Goal: Information Seeking & Learning: Learn about a topic

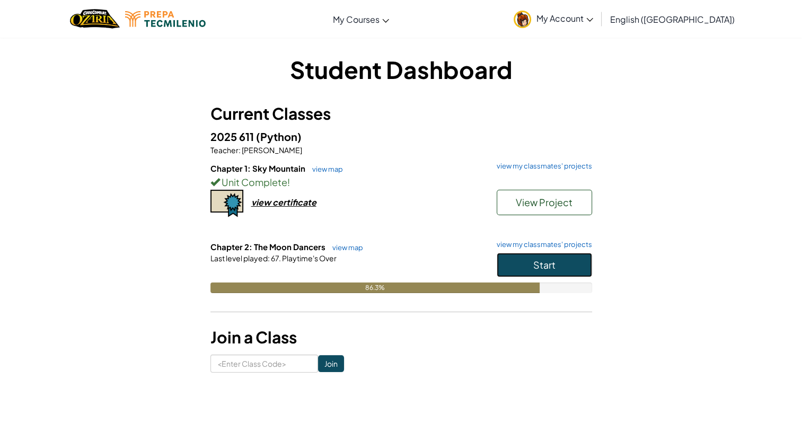
click at [558, 272] on button "Start" at bounding box center [544, 265] width 95 height 24
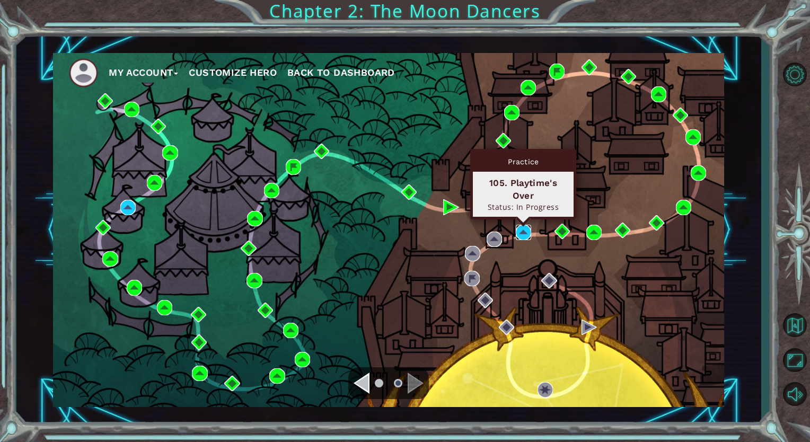
click at [524, 234] on img at bounding box center [523, 232] width 15 height 15
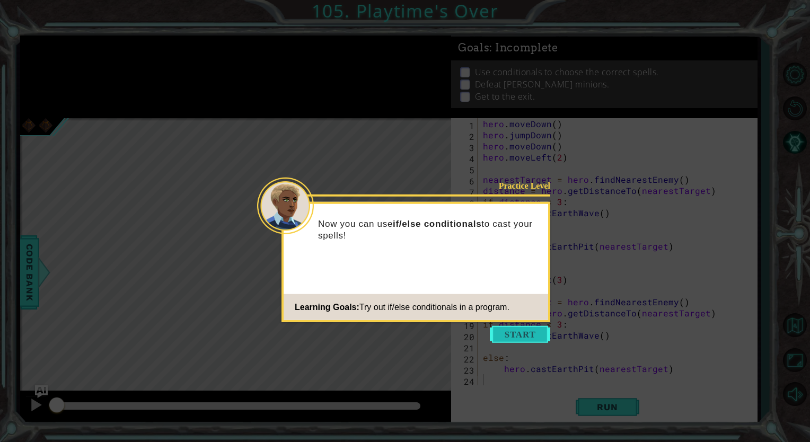
click at [516, 340] on button "Start" at bounding box center [520, 334] width 60 height 17
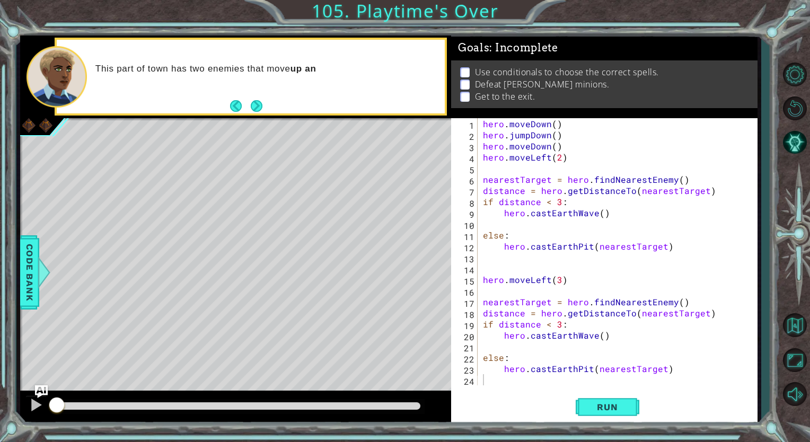
click at [363, 63] on div "This part of town has two enemies that move up an" at bounding box center [266, 77] width 357 height 38
click at [253, 102] on button "Next" at bounding box center [257, 106] width 12 height 12
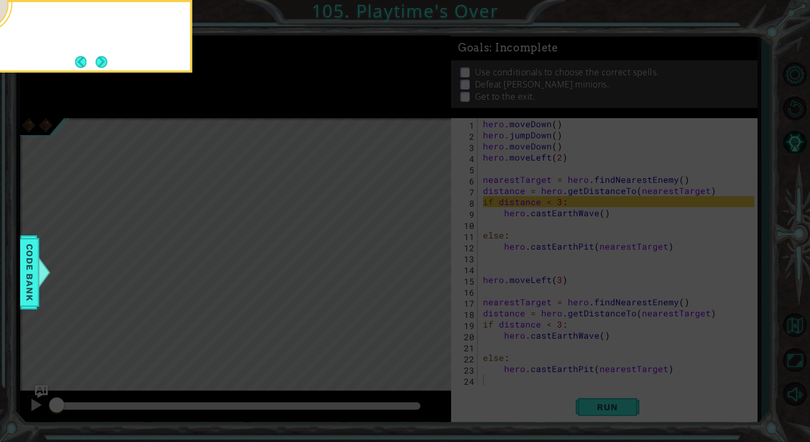
click at [253, 102] on icon at bounding box center [405, 66] width 810 height 752
click at [95, 56] on button "Next" at bounding box center [101, 62] width 12 height 12
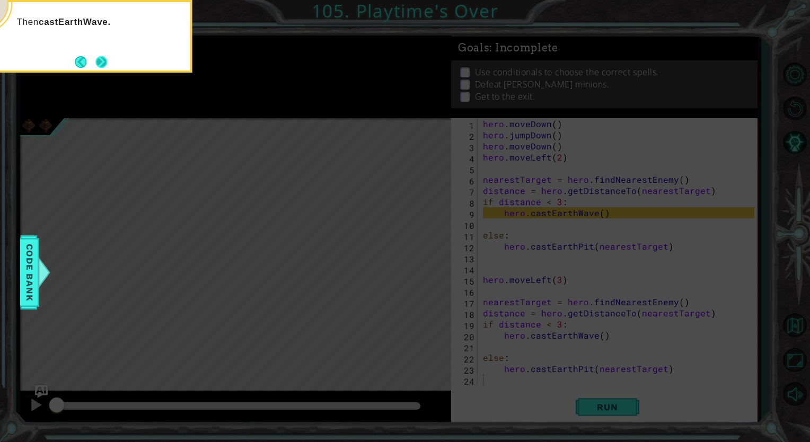
click at [102, 56] on button "Next" at bounding box center [101, 62] width 12 height 12
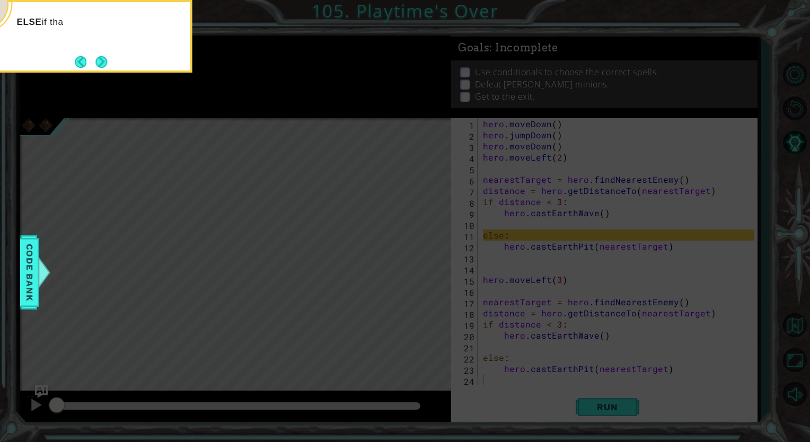
click at [102, 56] on button "Next" at bounding box center [101, 62] width 12 height 12
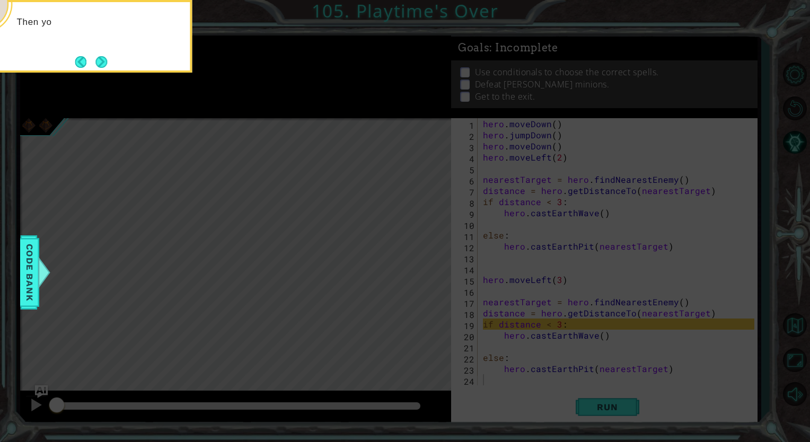
click at [102, 56] on button "Next" at bounding box center [101, 62] width 12 height 12
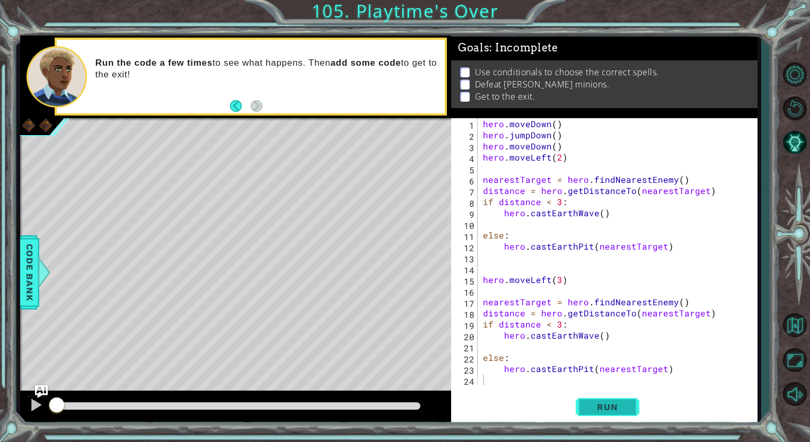
click at [617, 410] on span "Run" at bounding box center [607, 407] width 42 height 11
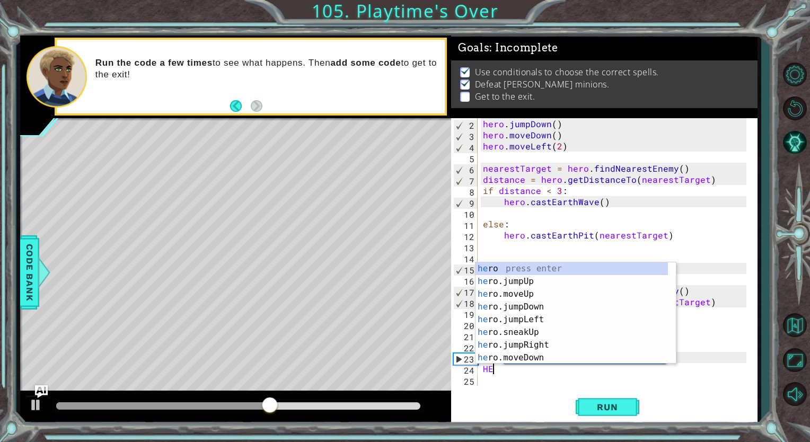
type textarea "H"
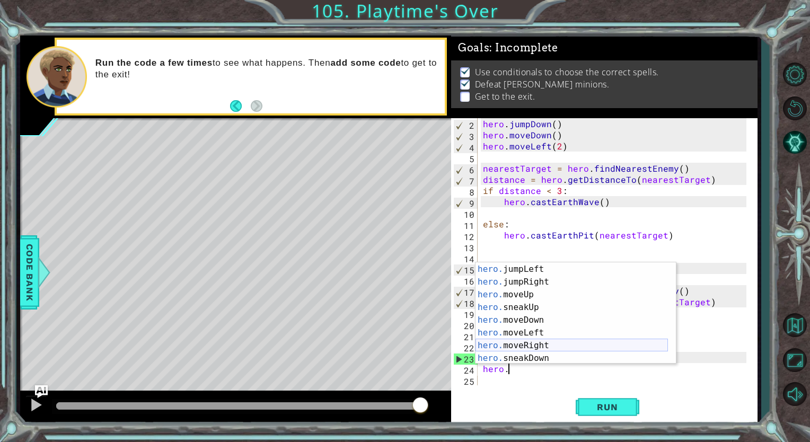
scroll to position [25, 0]
click at [575, 334] on div "hero. jumpLeft press enter hero. jumpRight press enter hero. moveUp press enter…" at bounding box center [571, 325] width 192 height 127
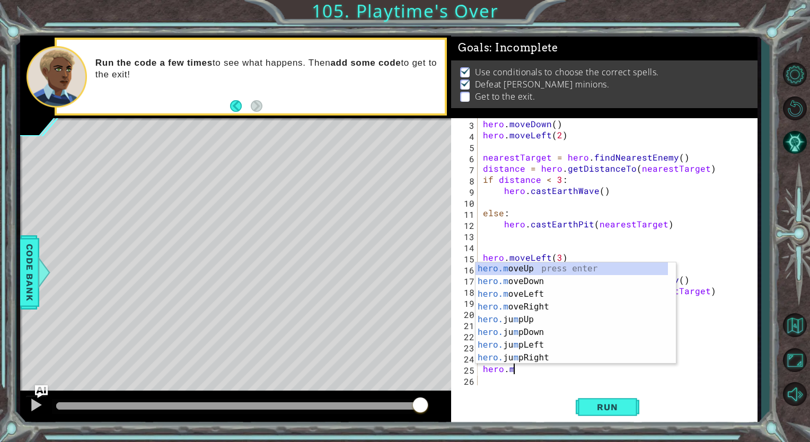
scroll to position [0, 6]
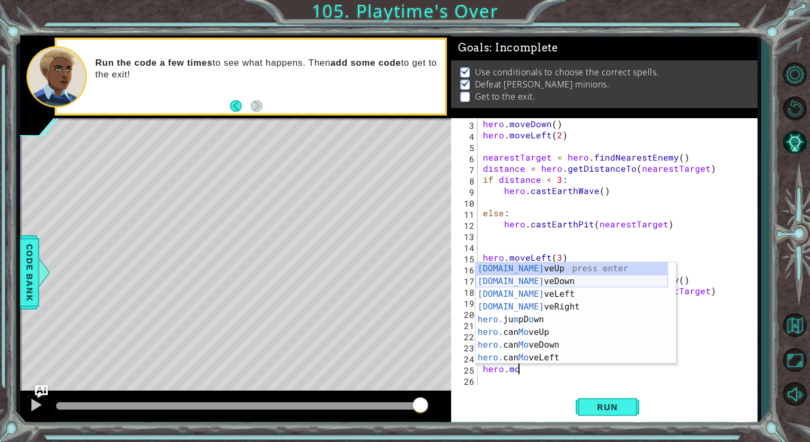
click at [527, 283] on div "[DOMAIN_NAME] veUp press enter [DOMAIN_NAME] veDown press enter [DOMAIN_NAME] v…" at bounding box center [571, 325] width 192 height 127
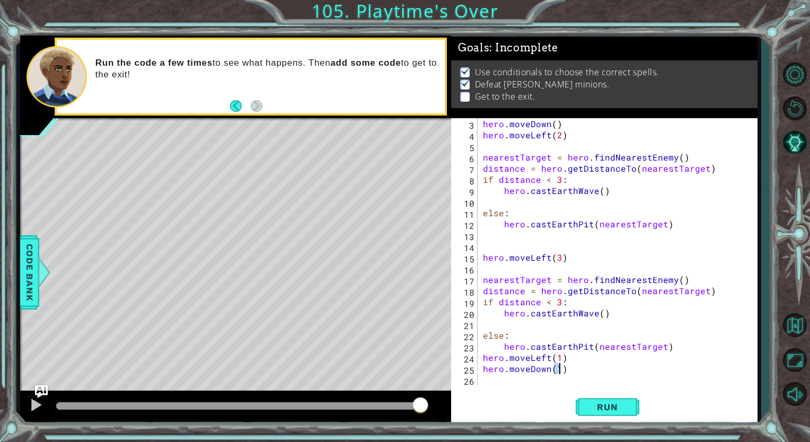
scroll to position [0, 4]
click at [586, 409] on span "Run" at bounding box center [607, 407] width 42 height 11
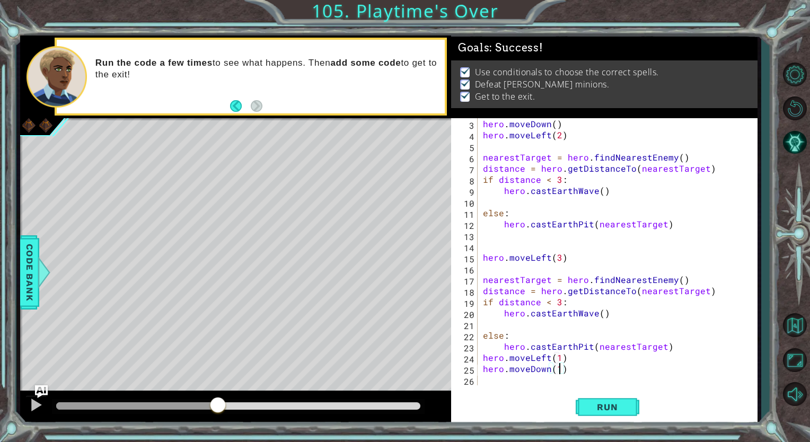
click at [218, 407] on div at bounding box center [238, 405] width 364 height 7
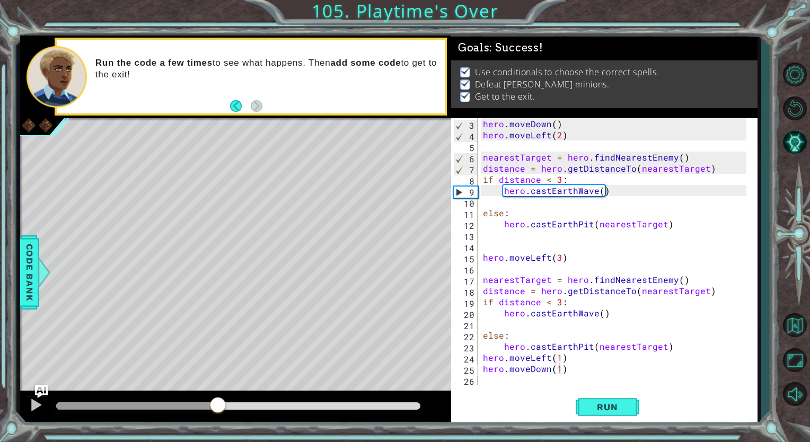
click at [337, 400] on div at bounding box center [238, 406] width 373 height 15
click at [352, 407] on div at bounding box center [238, 405] width 364 height 7
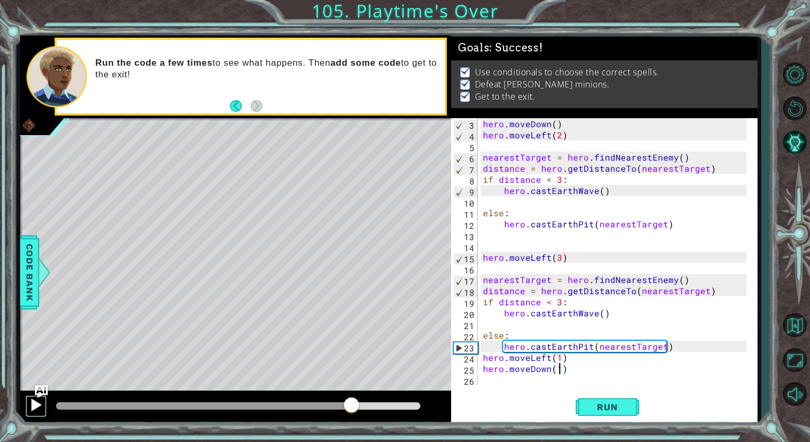
click at [38, 402] on div at bounding box center [36, 405] width 14 height 14
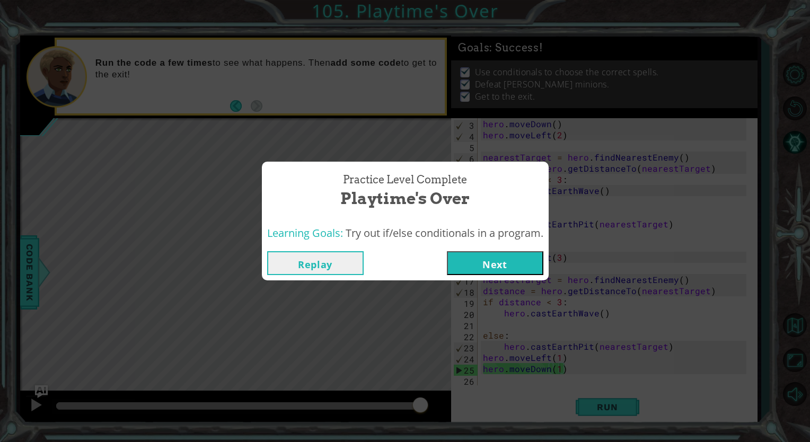
click at [589, 199] on div "Practice Level Complete Playtime's Over Learning Goals: Try out if/else conditi…" at bounding box center [405, 221] width 810 height 442
click at [315, 264] on button "Replay" at bounding box center [315, 263] width 96 height 24
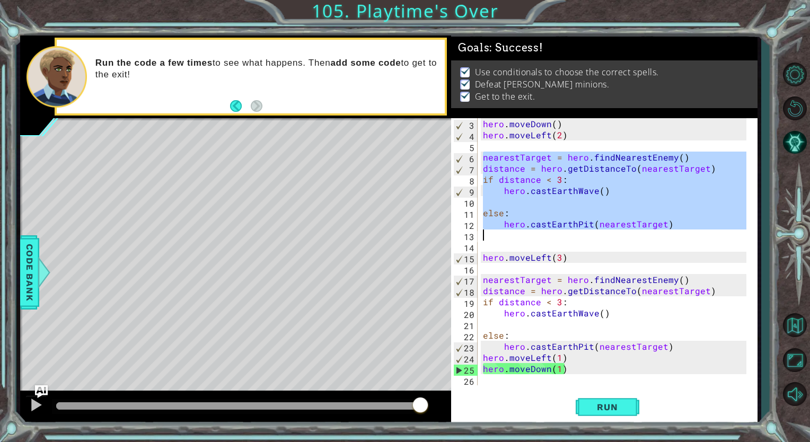
drag, startPoint x: 482, startPoint y: 158, endPoint x: 689, endPoint y: 235, distance: 220.5
click at [689, 235] on div "hero . moveDown ( ) hero . moveLeft ( 2 ) nearestTarget = hero . findNearestEne…" at bounding box center [616, 262] width 271 height 289
type textarea "hero.castEarthPit(nearestTarget)"
click at [630, 404] on button "Run" at bounding box center [608, 407] width 64 height 31
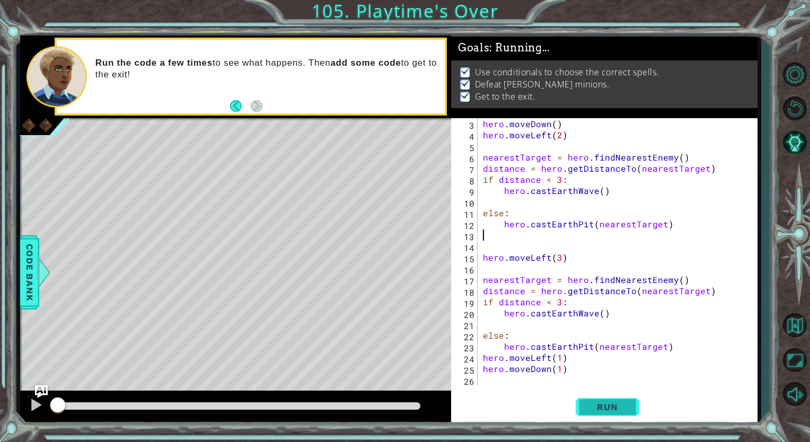
scroll to position [0, 0]
click at [593, 410] on span "Run" at bounding box center [607, 407] width 42 height 11
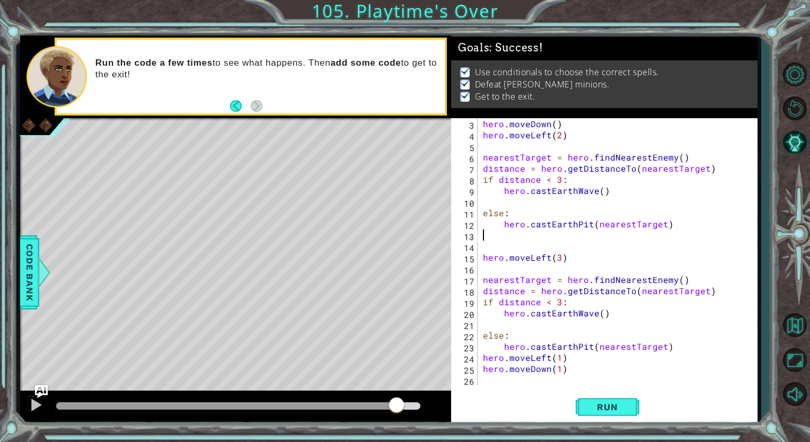
click at [396, 408] on div at bounding box center [238, 405] width 364 height 7
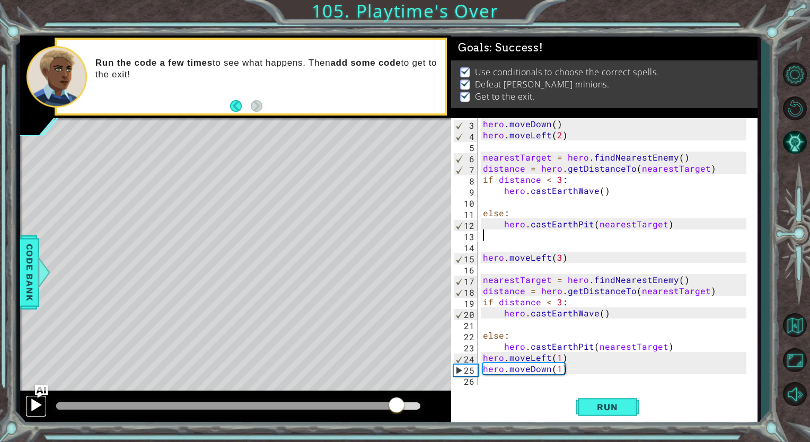
click at [34, 409] on div at bounding box center [36, 405] width 14 height 14
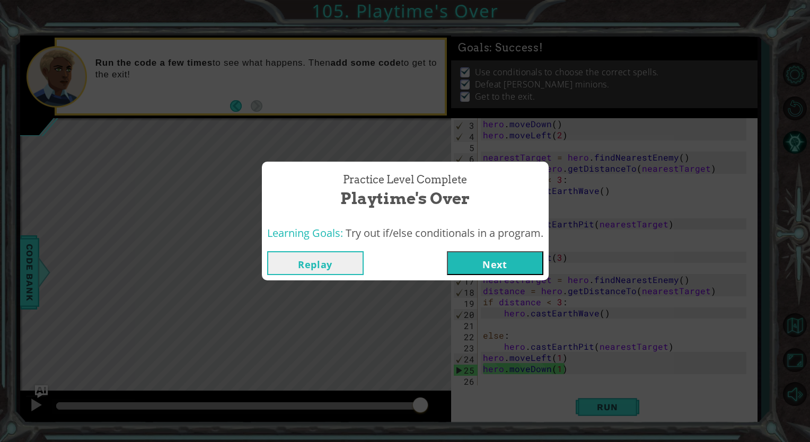
click at [492, 262] on button "Next" at bounding box center [495, 263] width 96 height 24
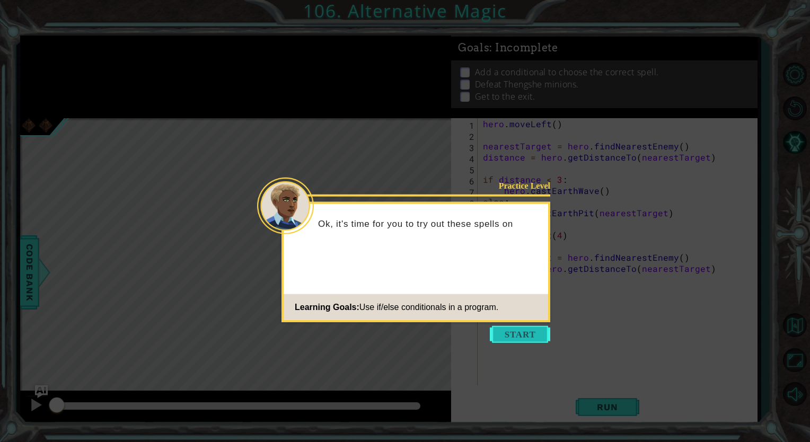
click at [525, 334] on button "Start" at bounding box center [520, 334] width 60 height 17
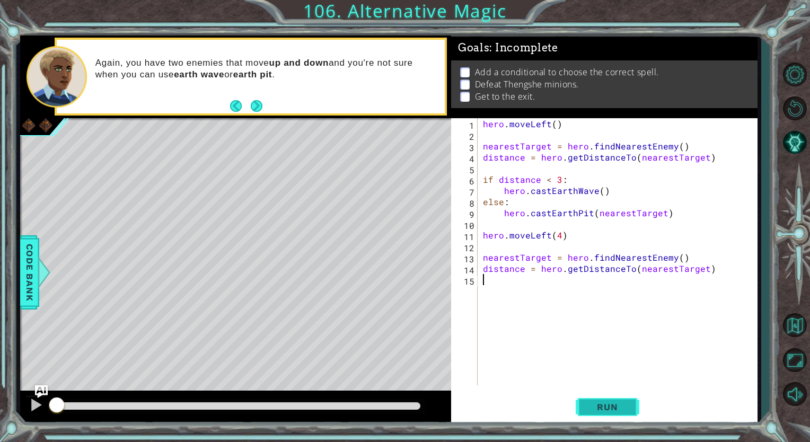
click at [604, 408] on span "Run" at bounding box center [607, 407] width 42 height 11
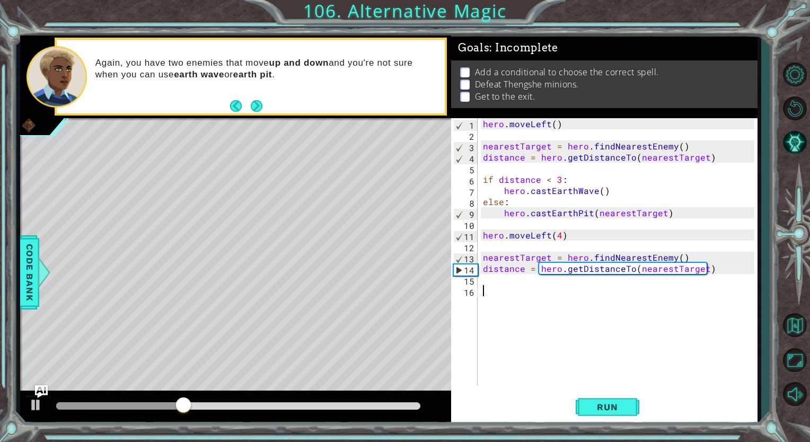
paste textarea "nearestTarget = hero.findNearestEnemy()"
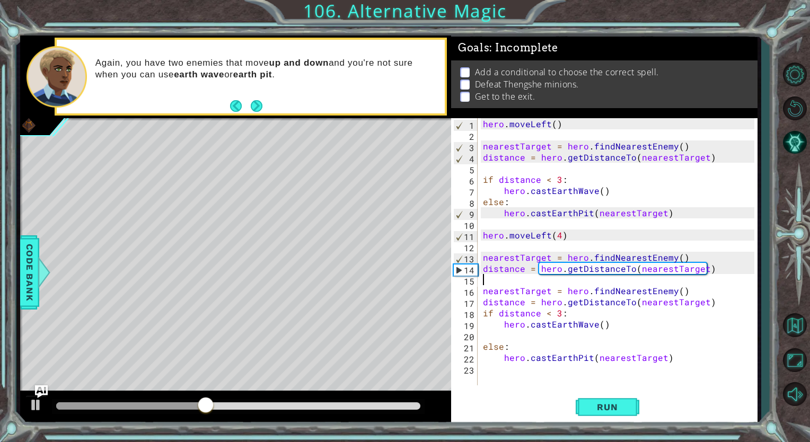
drag, startPoint x: 698, startPoint y: 284, endPoint x: 548, endPoint y: 251, distance: 153.4
click at [548, 251] on div "hero . moveLeft ( ) nearestTarget = hero . findNearestEnemy ( ) distance = hero…" at bounding box center [620, 262] width 279 height 289
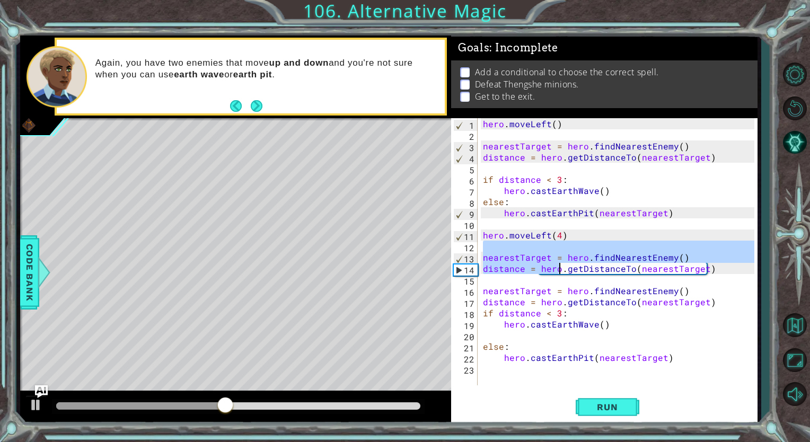
drag, startPoint x: 485, startPoint y: 247, endPoint x: 678, endPoint y: 283, distance: 196.3
click at [678, 283] on div "hero . moveLeft ( ) nearestTarget = hero . findNearestEnemy ( ) distance = hero…" at bounding box center [620, 262] width 279 height 289
type textarea "distance = hero.getDistanceTo(nearestTarget)"
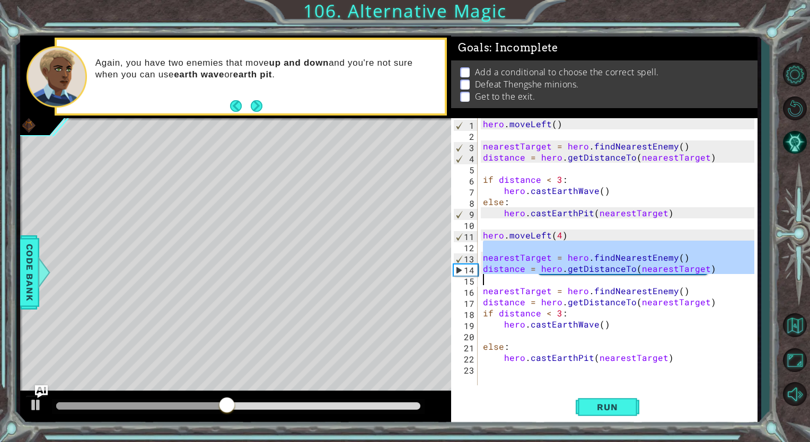
type textarea "nearestTarget = hero.findNearestEnemy()"
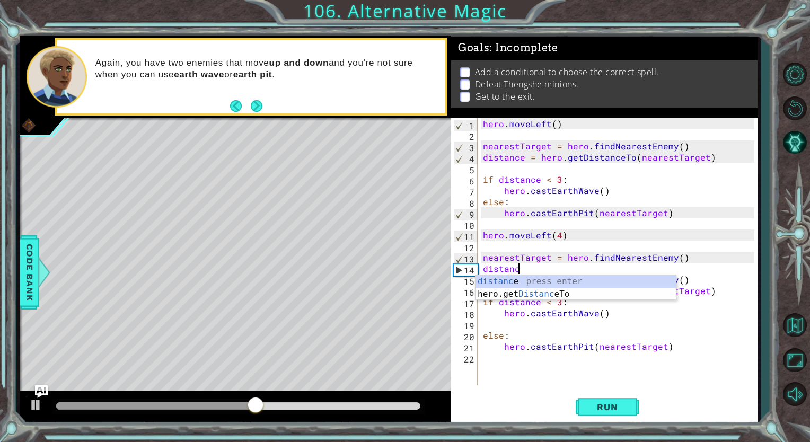
type textarea "d"
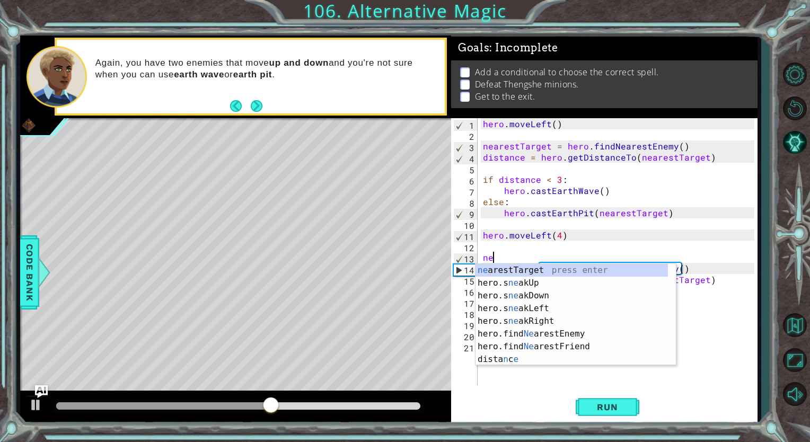
type textarea "n"
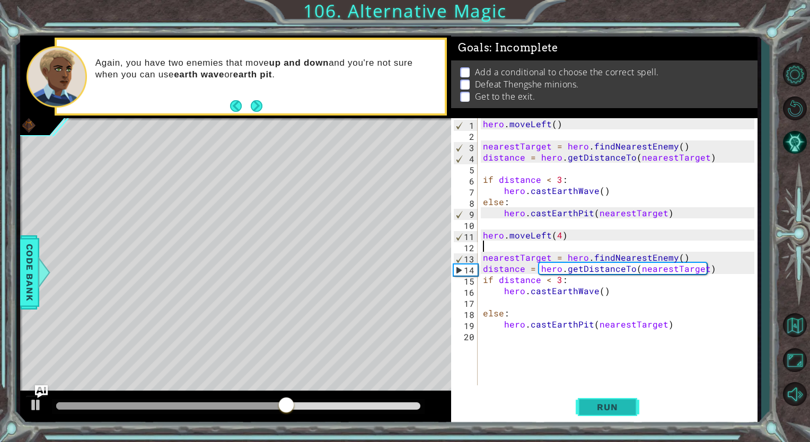
click at [598, 403] on span "Run" at bounding box center [607, 407] width 42 height 11
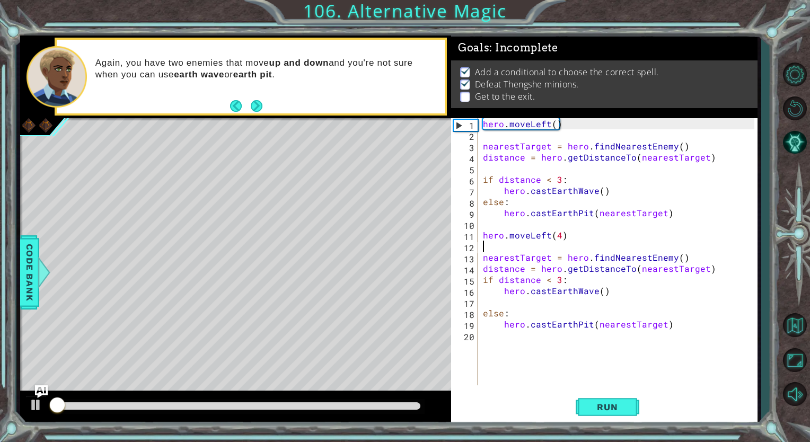
scroll to position [2, 0]
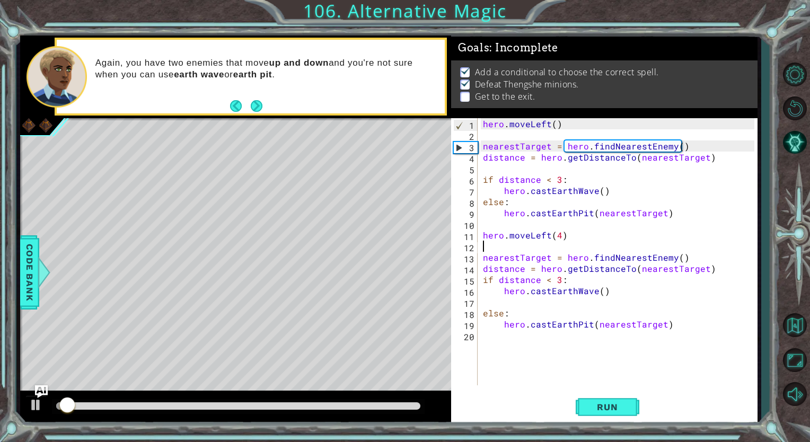
click at [329, 404] on div at bounding box center [238, 405] width 364 height 7
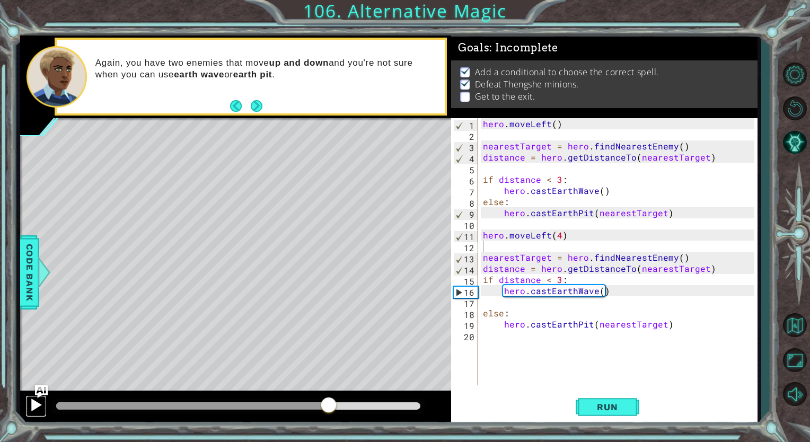
click at [32, 399] on div at bounding box center [36, 405] width 14 height 14
click at [487, 342] on div "hero . moveLeft ( ) nearestTarget = hero . findNearestEnemy ( ) distance = hero…" at bounding box center [620, 262] width 279 height 289
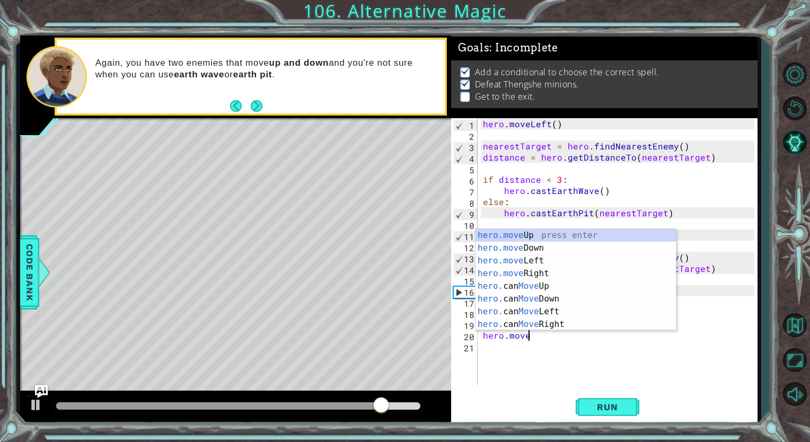
scroll to position [0, 2]
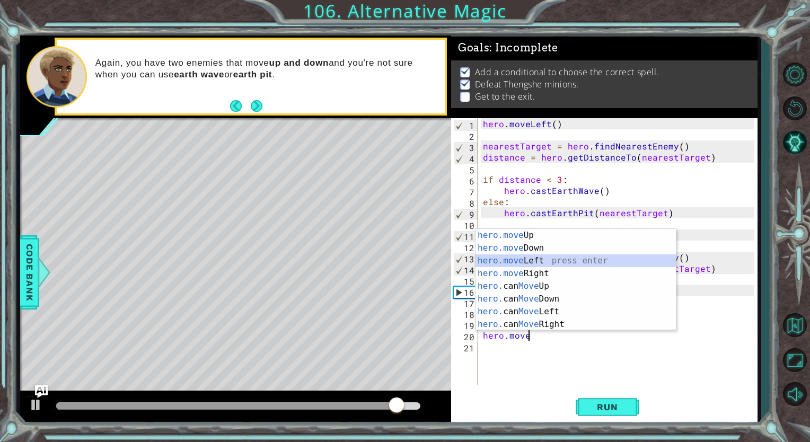
click at [524, 256] on div "hero.move Up press enter hero.move Down press enter hero.move Left press enter …" at bounding box center [575, 292] width 200 height 127
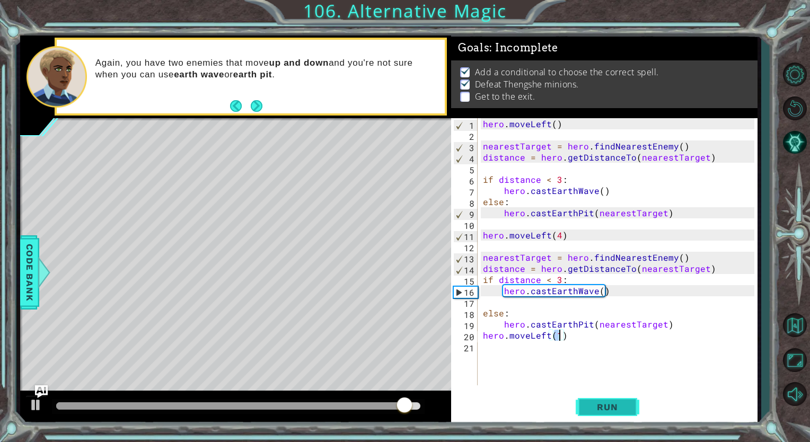
type textarea "hero.moveLeft(1)"
click at [602, 413] on button "Run" at bounding box center [608, 407] width 64 height 31
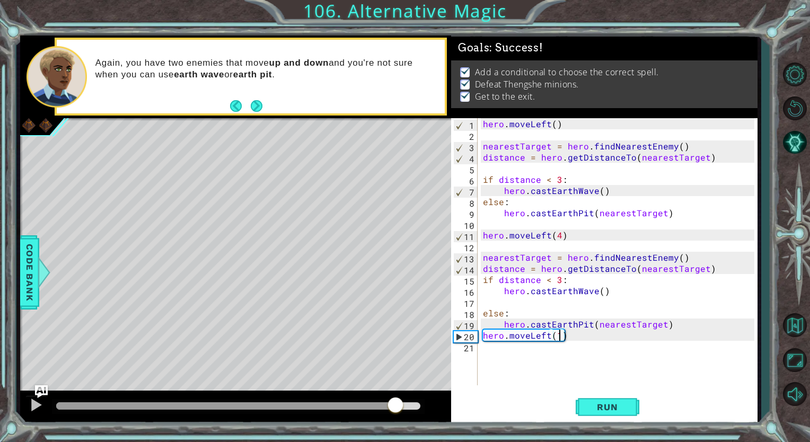
click at [395, 405] on div at bounding box center [238, 405] width 364 height 7
click at [21, 407] on div at bounding box center [235, 408] width 431 height 34
click at [28, 406] on button at bounding box center [35, 406] width 21 height 22
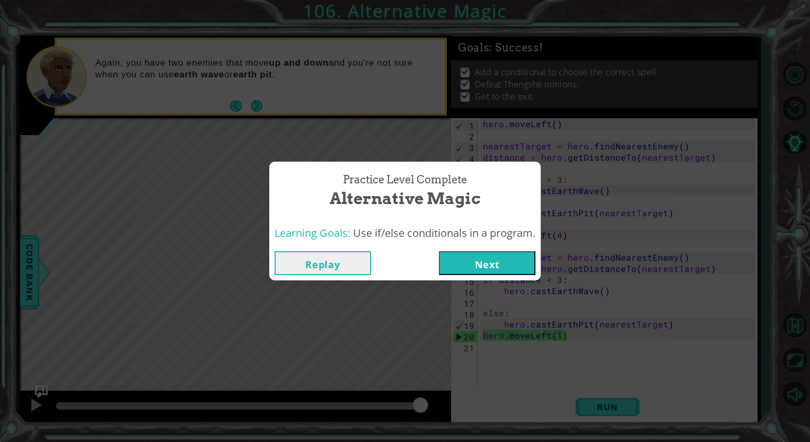
click at [517, 263] on button "Next" at bounding box center [487, 263] width 96 height 24
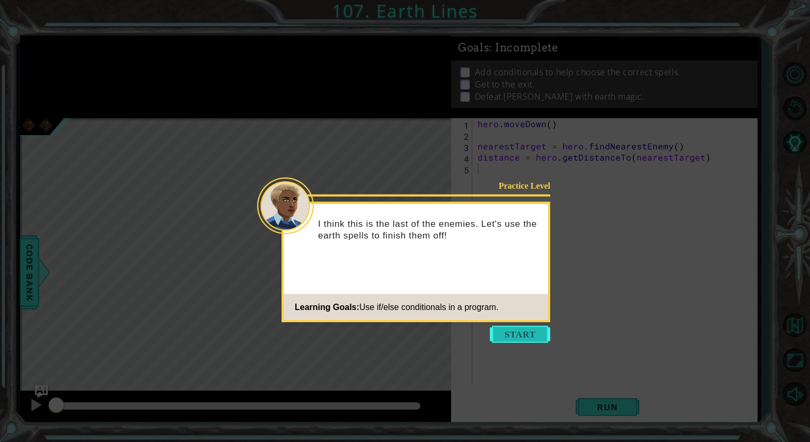
click at [501, 336] on button "Start" at bounding box center [520, 334] width 60 height 17
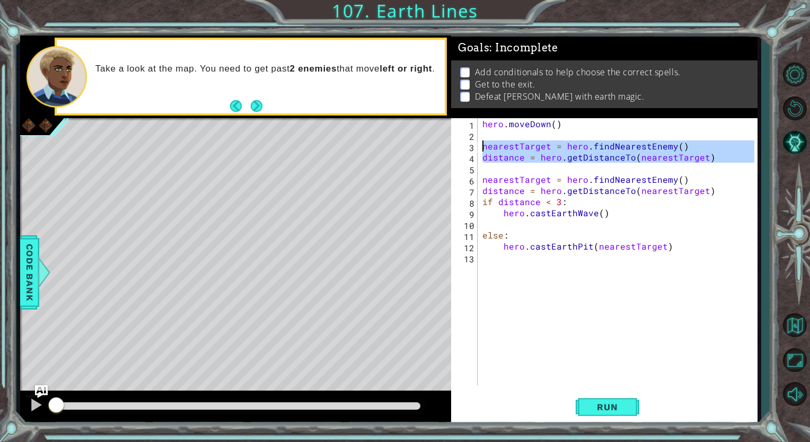
drag, startPoint x: 679, startPoint y: 172, endPoint x: 478, endPoint y: 151, distance: 201.9
click at [478, 151] on div "1 2 3 4 5 6 7 8 9 10 11 12 13 hero . [GEOGRAPHIC_DATA] ( ) nearestTarget = hero…" at bounding box center [602, 251] width 303 height 267
type textarea "nearestTarget = hero.findNearestEnemy() distance = hero.getDistanceTo(nearestTa…"
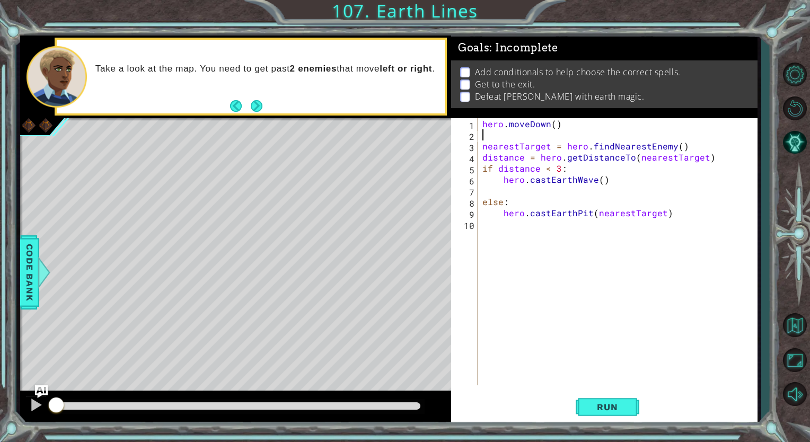
type textarea "hero.moveDown()"
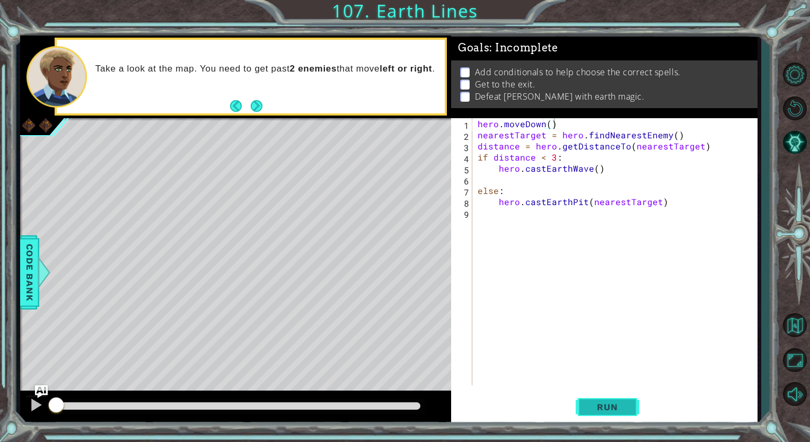
click at [583, 405] on button "Run" at bounding box center [608, 407] width 64 height 31
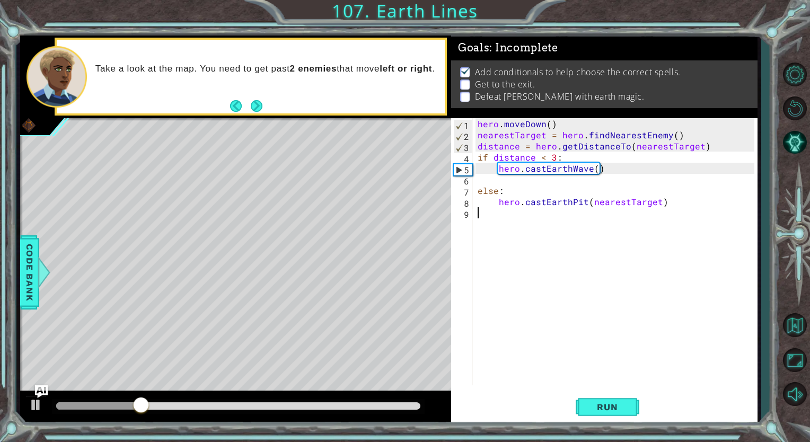
click at [606, 210] on div "hero . [GEOGRAPHIC_DATA] ( ) nearestTarget = hero . findNearestEnemy ( ) distan…" at bounding box center [617, 262] width 284 height 289
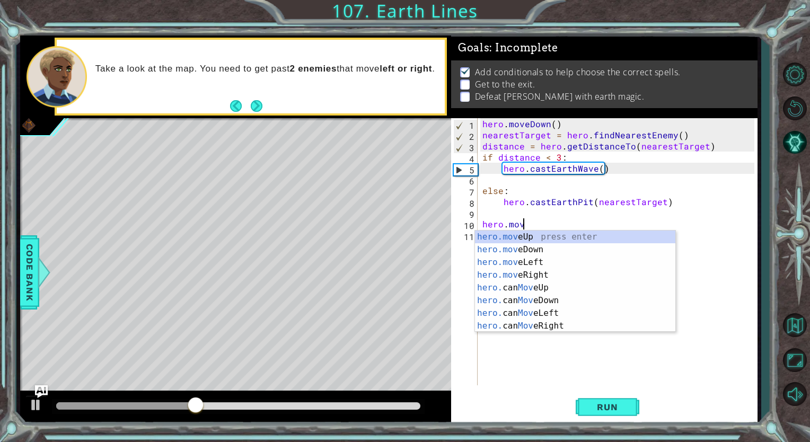
scroll to position [0, 2]
click at [506, 245] on div "hero.move Up press enter hero.move Down press enter hero.move Left press enter …" at bounding box center [575, 294] width 200 height 127
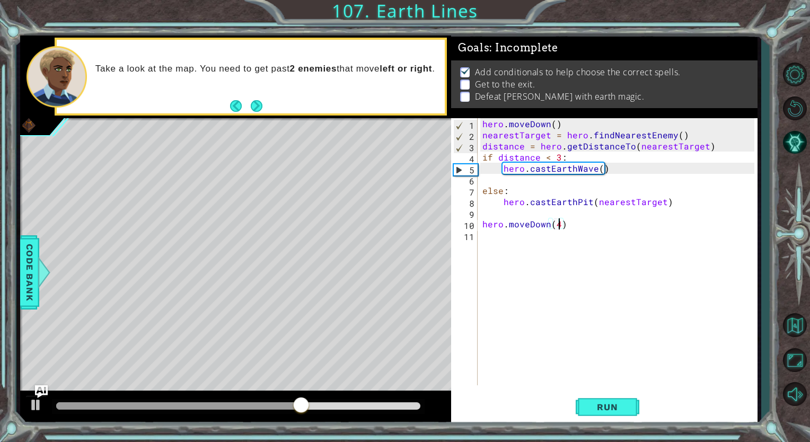
scroll to position [0, 4]
type textarea "hero.moveDown(4)"
click at [588, 418] on button "Run" at bounding box center [608, 407] width 64 height 31
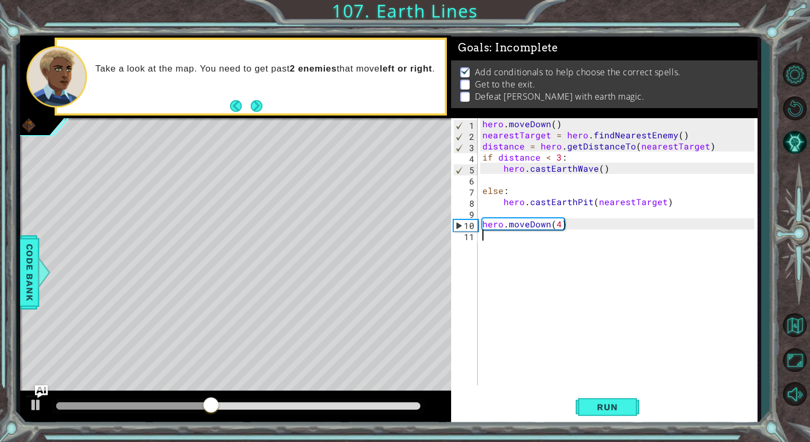
click at [511, 251] on div "hero . [GEOGRAPHIC_DATA] ( ) nearestTarget = hero . findNearestEnemy ( ) distan…" at bounding box center [619, 262] width 279 height 289
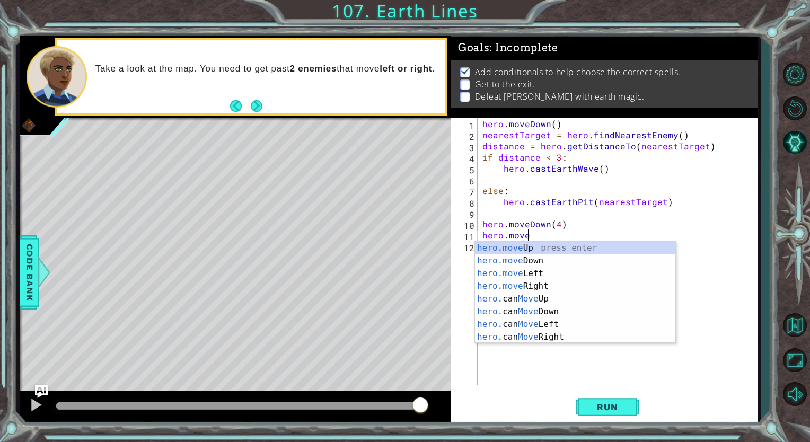
scroll to position [0, 2]
click at [482, 269] on div "hero.move Up press enter hero.move Down press enter hero.move Left press enter …" at bounding box center [575, 305] width 200 height 127
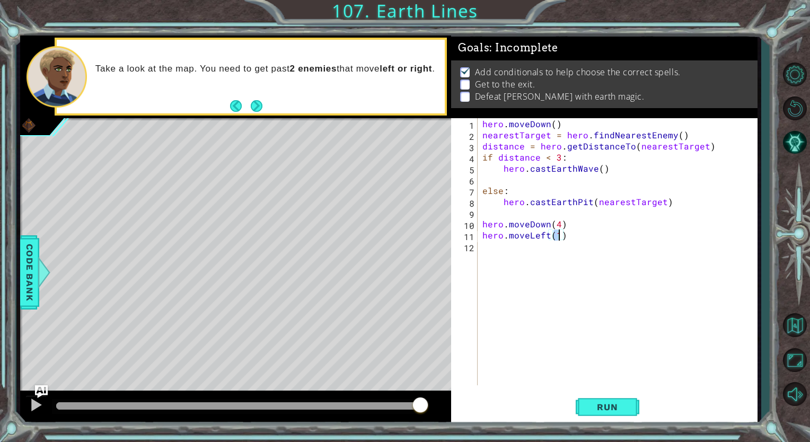
scroll to position [0, 4]
click at [590, 407] on span "Run" at bounding box center [607, 407] width 42 height 11
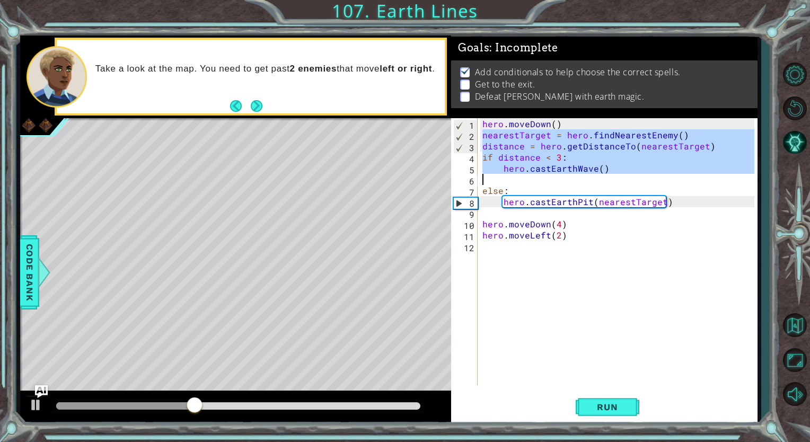
drag, startPoint x: 482, startPoint y: 137, endPoint x: 669, endPoint y: 177, distance: 191.4
click at [669, 177] on div "hero . [GEOGRAPHIC_DATA] ( ) nearestTarget = hero . findNearestEnemy ( ) distan…" at bounding box center [619, 262] width 279 height 289
type textarea "hero.castEarthWave()"
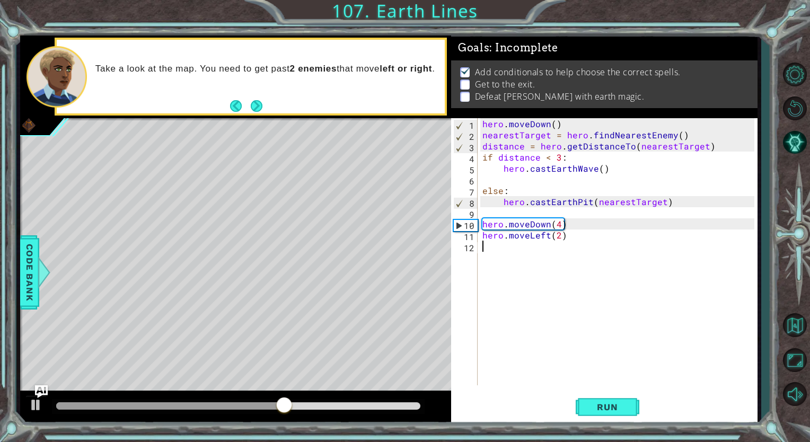
click at [548, 270] on div "hero . [GEOGRAPHIC_DATA] ( ) nearestTarget = hero . findNearestEnemy ( ) distan…" at bounding box center [619, 262] width 279 height 289
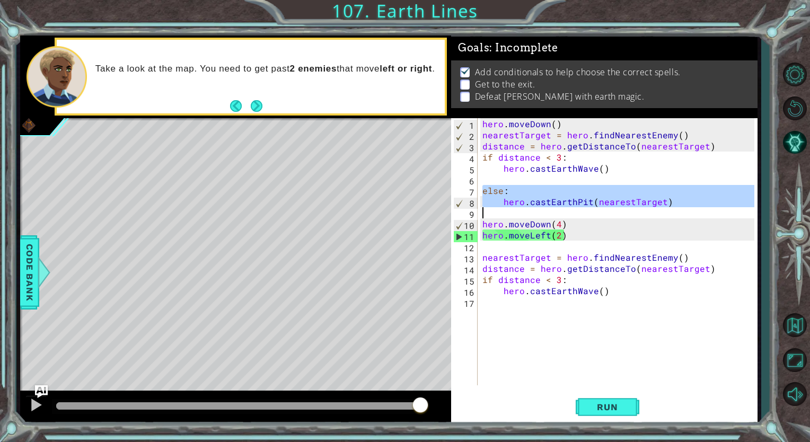
drag, startPoint x: 477, startPoint y: 187, endPoint x: 678, endPoint y: 207, distance: 202.4
click at [678, 207] on div "1 2 3 4 5 6 7 8 9 10 11 12 13 14 15 16 17 hero . [GEOGRAPHIC_DATA] ( ) nearestT…" at bounding box center [602, 251] width 303 height 267
type textarea "hero.castEarthPit(nearestTarget)"
click at [629, 303] on div "hero . [GEOGRAPHIC_DATA] ( ) nearestTarget = hero . findNearestEnemy ( ) distan…" at bounding box center [619, 262] width 279 height 289
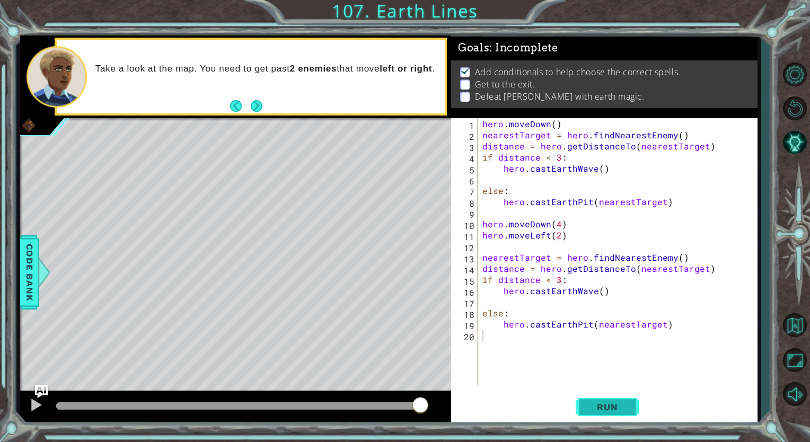
click at [605, 404] on span "Run" at bounding box center [607, 407] width 42 height 11
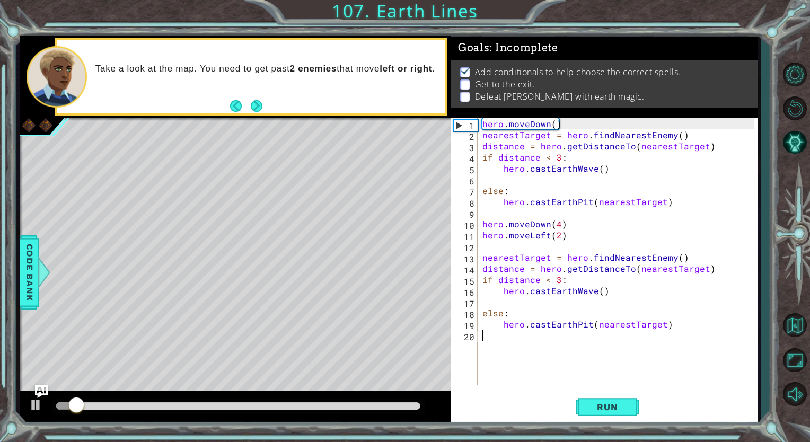
click at [382, 406] on div at bounding box center [238, 405] width 364 height 7
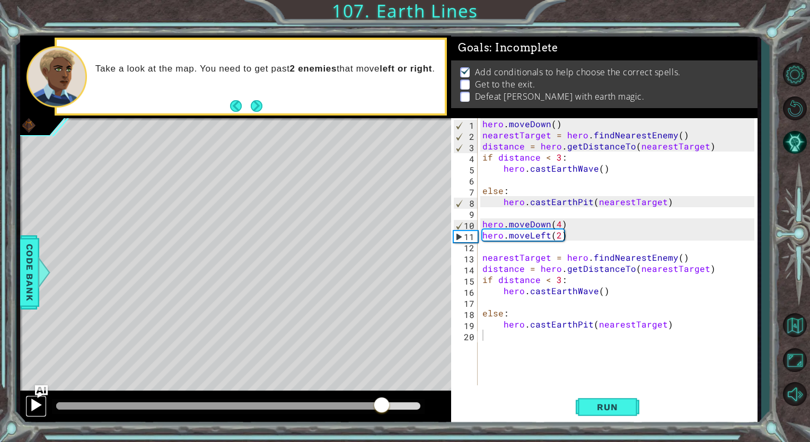
click at [36, 405] on div at bounding box center [36, 405] width 14 height 14
click at [603, 301] on div "hero . [GEOGRAPHIC_DATA] ( ) nearestTarget = hero . findNearestEnemy ( ) distan…" at bounding box center [619, 262] width 279 height 289
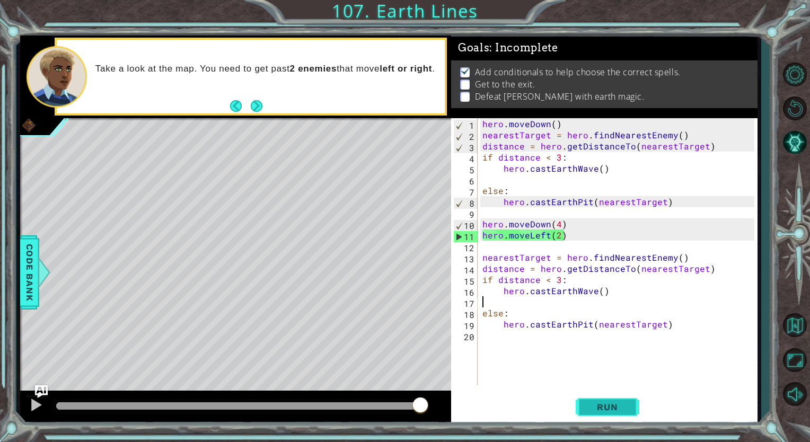
click at [589, 402] on span "Run" at bounding box center [607, 407] width 42 height 11
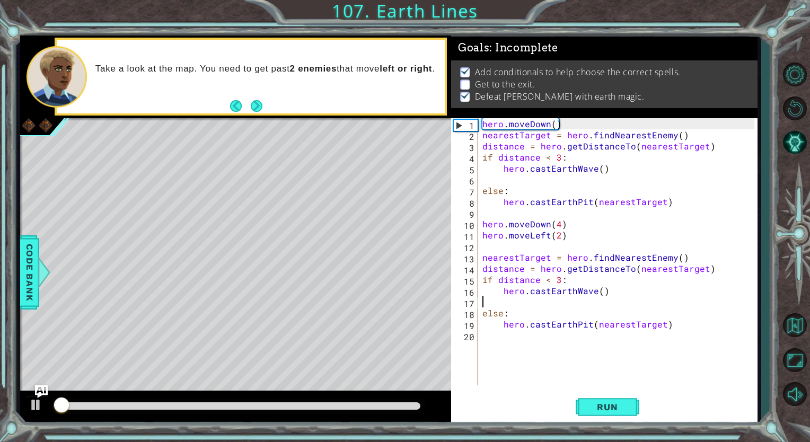
click at [313, 400] on div at bounding box center [238, 406] width 373 height 15
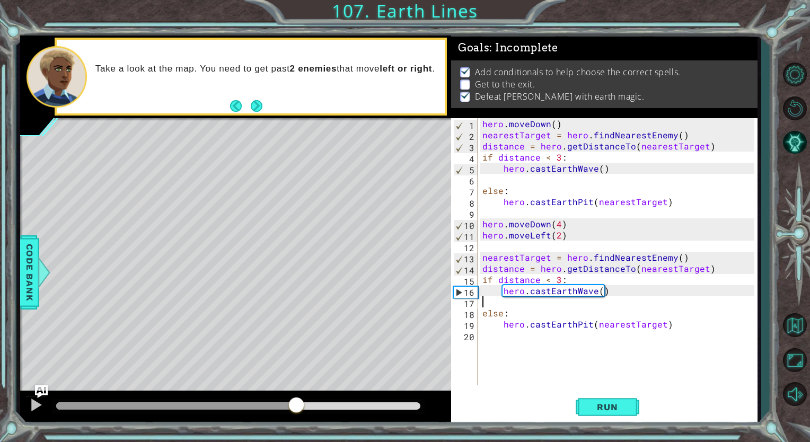
click at [296, 406] on div at bounding box center [238, 405] width 364 height 7
click at [34, 399] on div at bounding box center [36, 405] width 14 height 14
click at [502, 354] on div "hero . [GEOGRAPHIC_DATA] ( ) nearestTarget = hero . findNearestEnemy ( ) distan…" at bounding box center [619, 262] width 279 height 289
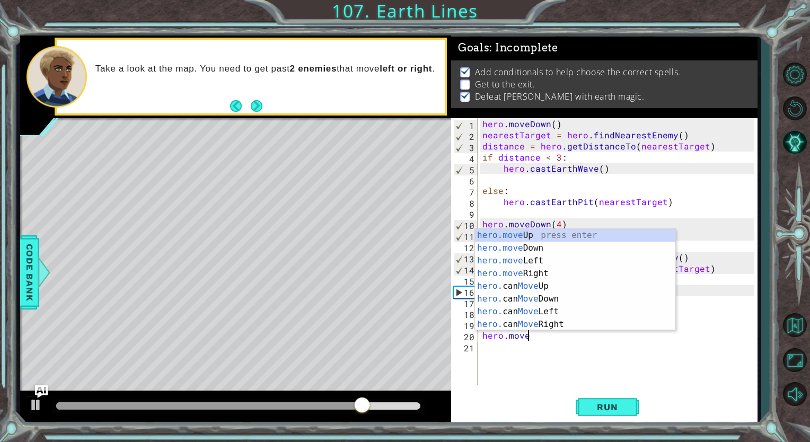
scroll to position [0, 2]
click at [521, 263] on div "hero.move Up press enter hero.move Down press enter hero.move Left press enter …" at bounding box center [575, 292] width 200 height 127
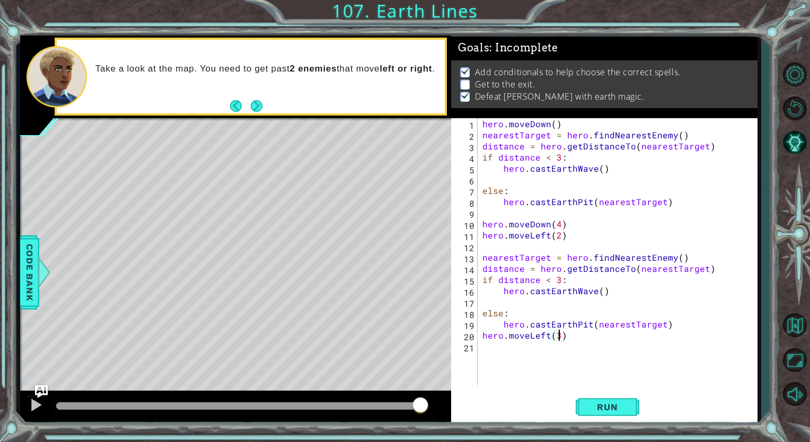
scroll to position [0, 4]
type textarea "hero.moveLeft(3)"
click at [590, 418] on button "Run" at bounding box center [608, 407] width 64 height 31
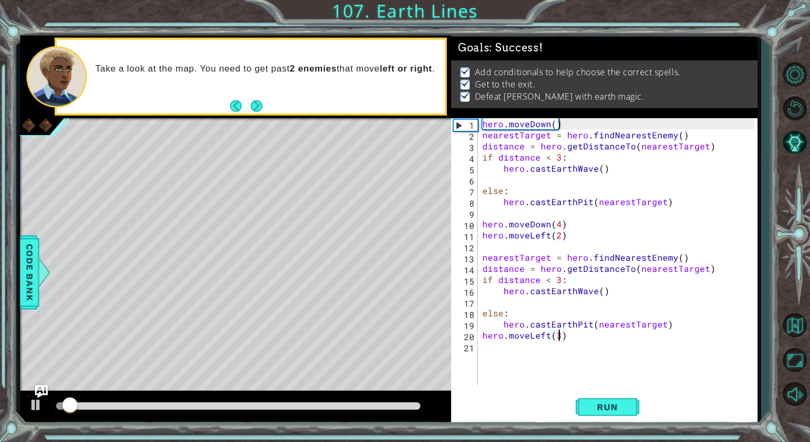
click at [351, 402] on div at bounding box center [238, 405] width 364 height 7
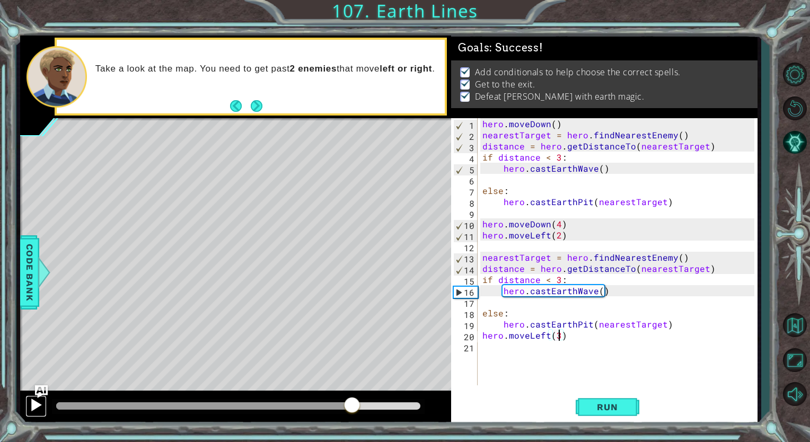
click at [36, 405] on div at bounding box center [36, 405] width 14 height 14
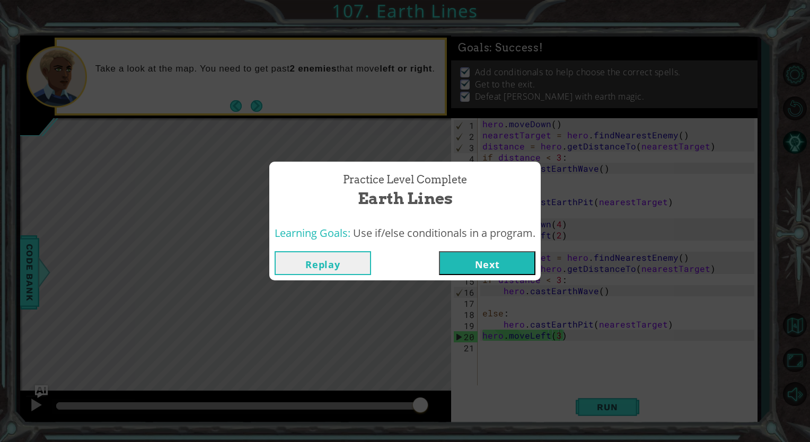
click at [498, 255] on button "Next" at bounding box center [487, 263] width 96 height 24
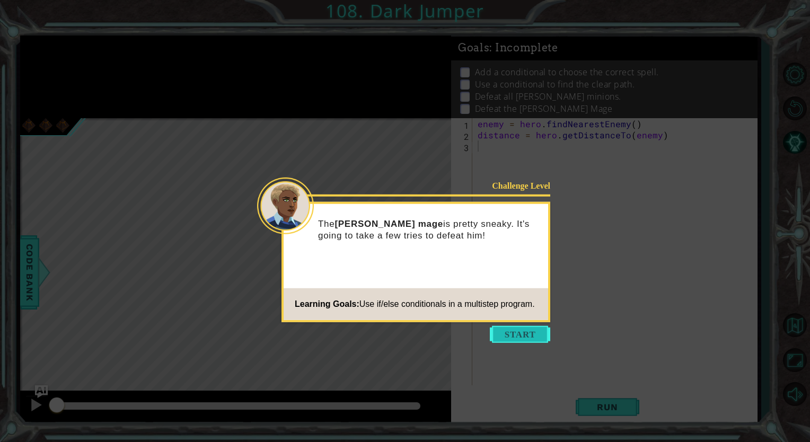
click at [500, 337] on button "Start" at bounding box center [520, 334] width 60 height 17
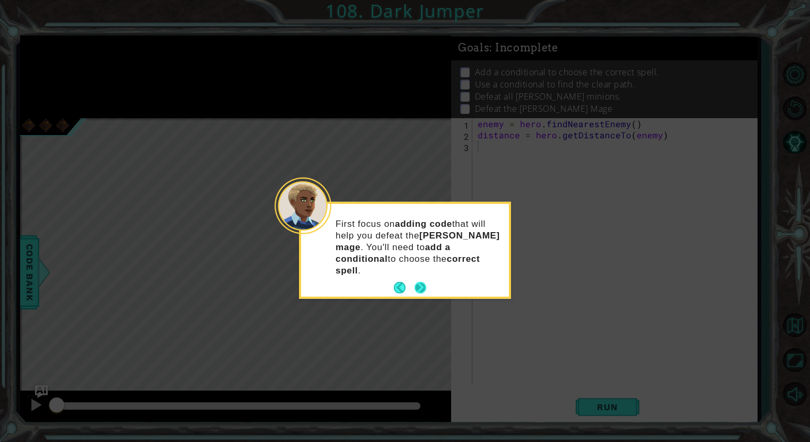
click at [422, 282] on button "Next" at bounding box center [420, 288] width 12 height 12
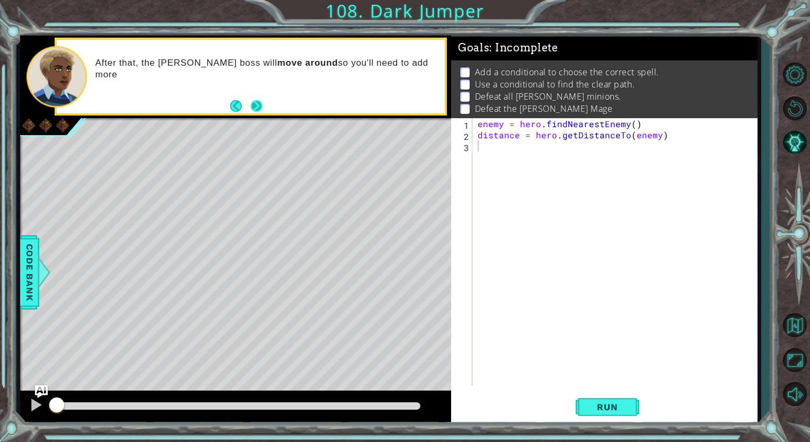
click at [259, 104] on button "Next" at bounding box center [257, 106] width 12 height 12
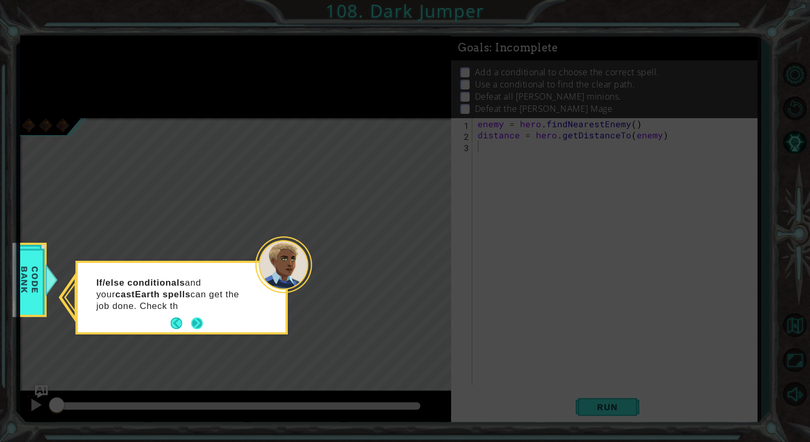
click at [191, 314] on div "If/else conditionals and your castEarth spells can get the job done. Check th" at bounding box center [182, 297] width 208 height 69
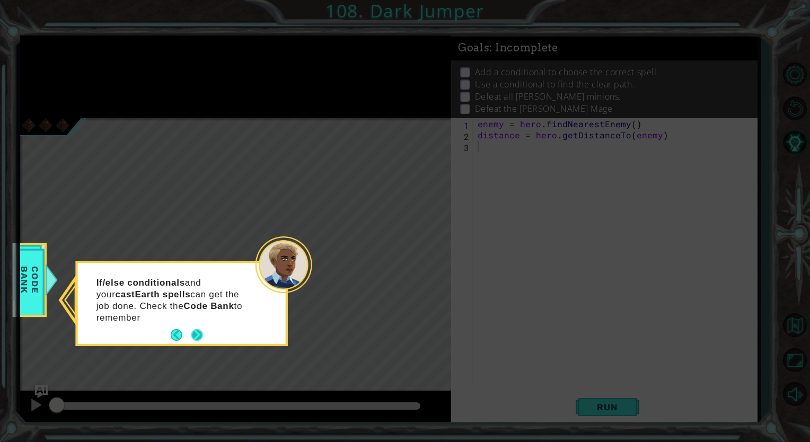
click at [191, 314] on div "If/else conditionals and your castEarth spells can get the job done. Check the …" at bounding box center [182, 305] width 208 height 77
click at [197, 336] on button "Next" at bounding box center [197, 335] width 12 height 12
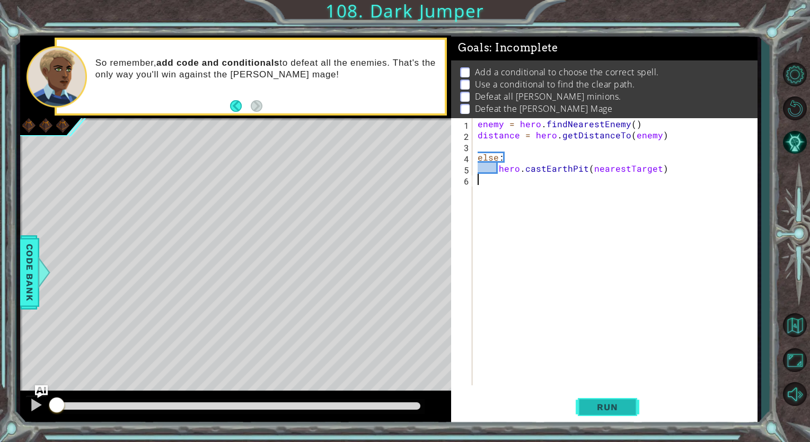
click at [594, 393] on button "Run" at bounding box center [608, 407] width 64 height 31
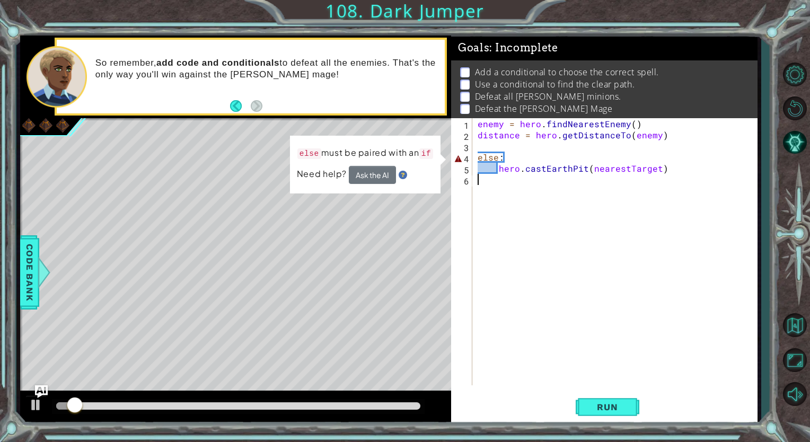
click at [526, 145] on div "enemy = hero . findNearestEnemy ( ) distance = hero . getDistanceTo ( enemy ) e…" at bounding box center [617, 262] width 284 height 289
click at [38, 275] on div at bounding box center [43, 273] width 13 height 32
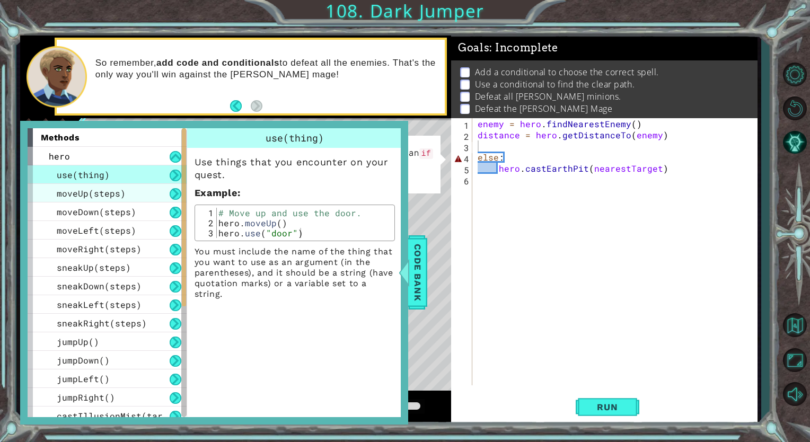
click at [151, 200] on div "moveUp(steps)" at bounding box center [107, 193] width 159 height 19
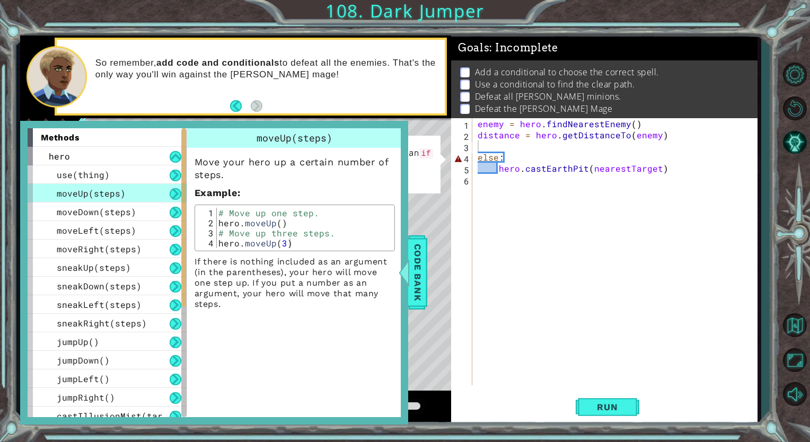
click at [151, 200] on div "moveUp(steps)" at bounding box center [107, 193] width 159 height 19
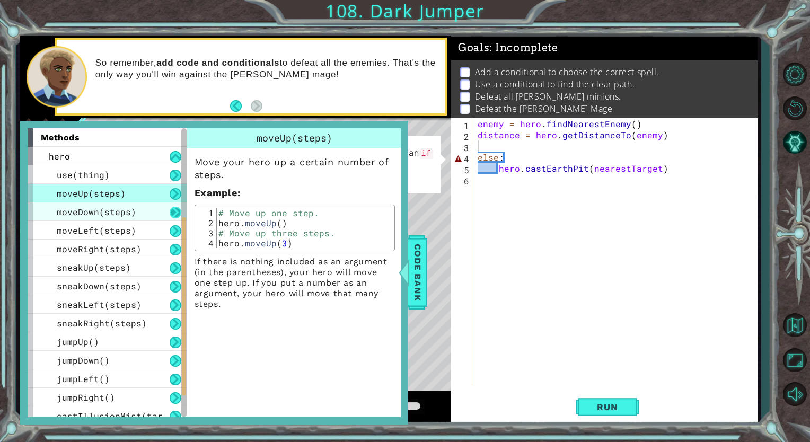
scroll to position [229, 0]
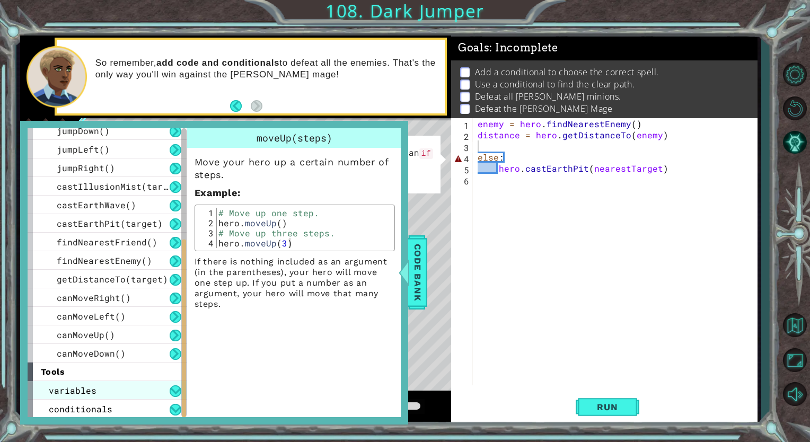
click at [167, 391] on div "variables" at bounding box center [107, 390] width 159 height 19
click at [441, 162] on div "else must be paired with an if Need help? Ask the AI" at bounding box center [365, 165] width 152 height 60
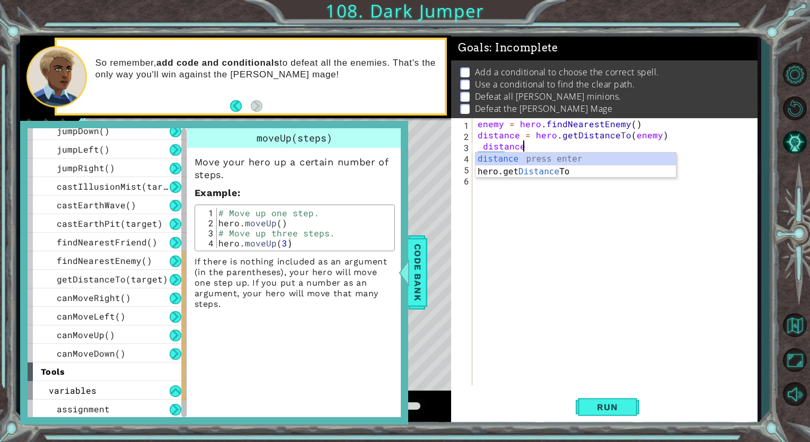
scroll to position [0, 2]
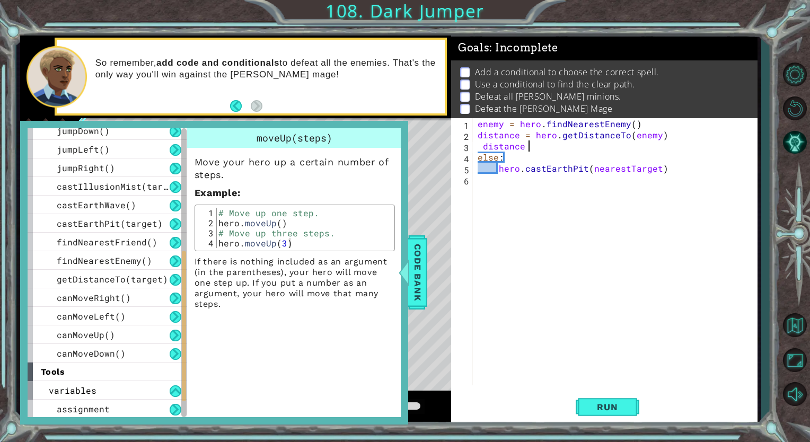
type textarea "distance"
click at [557, 186] on div "enemy = hero . findNearestEnemy ( ) distance = hero . getDistanceTo ( enemy ) d…" at bounding box center [617, 262] width 284 height 289
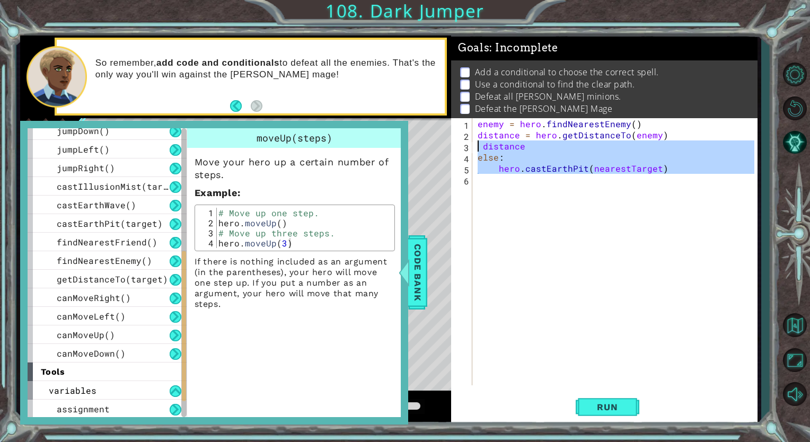
drag, startPoint x: 674, startPoint y: 182, endPoint x: 468, endPoint y: 151, distance: 208.1
click at [468, 151] on div "1 2 3 4 5 6 enemy = hero . findNearestEnemy ( ) distance = hero . getDistanceTo…" at bounding box center [602, 251] width 303 height 267
type textarea "distance else:"
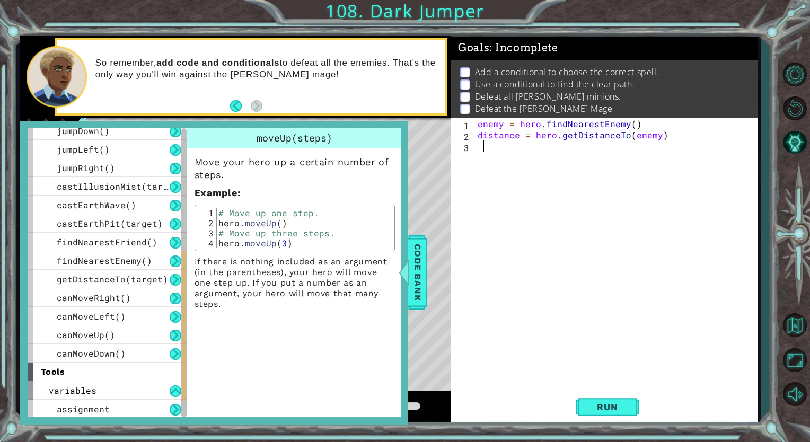
paste textarea "Code Area"
click at [670, 126] on div "enemy = hero . findNearestEnemy ( ) distance = hero . getDistanceTo ( enemy ) i…" at bounding box center [617, 262] width 284 height 289
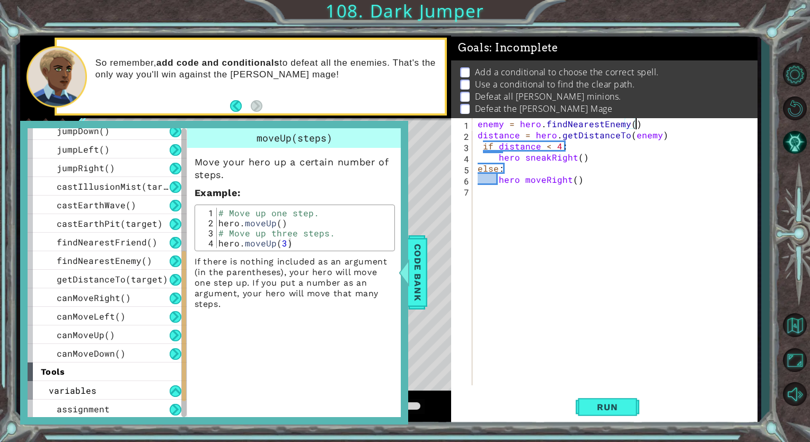
click at [666, 134] on div "enemy = hero . findNearestEnemy ( ) distance = hero . getDistanceTo ( enemy ) i…" at bounding box center [617, 262] width 284 height 289
type textarea "distance = hero.getDistanceTo(enemy)"
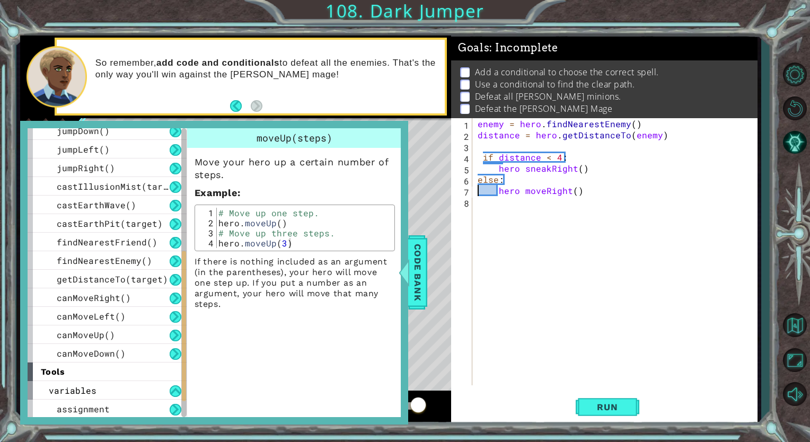
click at [482, 196] on div "enemy = hero . findNearestEnemy ( ) distance = hero . getDistanceTo ( enemy ) i…" at bounding box center [617, 262] width 284 height 289
click at [407, 275] on div at bounding box center [403, 273] width 13 height 32
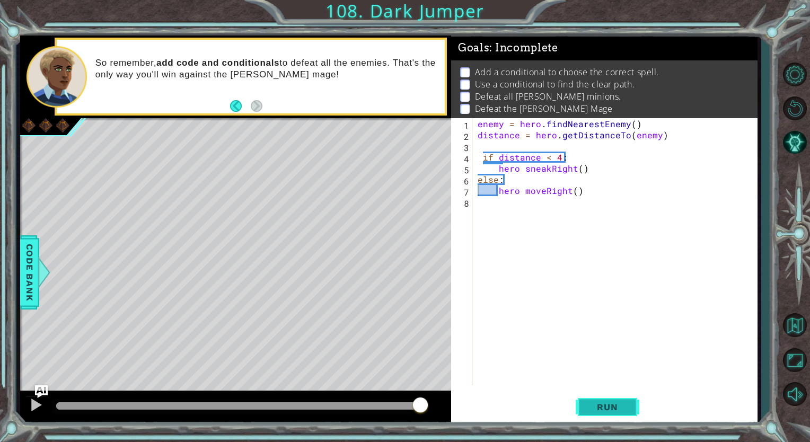
click at [597, 410] on span "Run" at bounding box center [607, 407] width 42 height 11
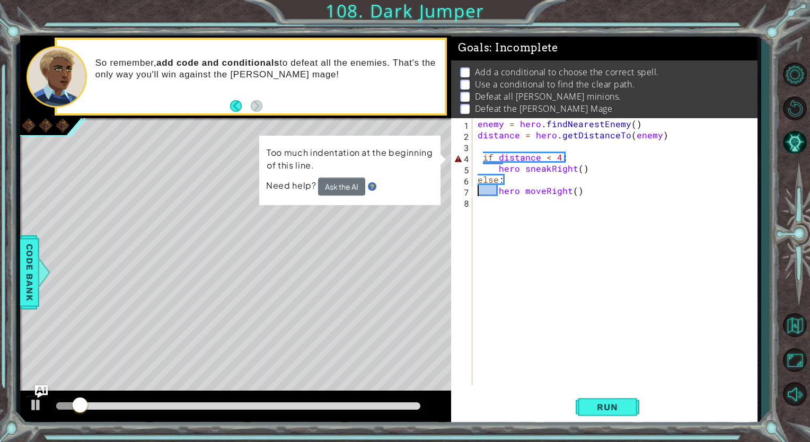
click at [481, 161] on div "enemy = hero . findNearestEnemy ( ) distance = hero . getDistanceTo ( enemy ) i…" at bounding box center [617, 262] width 284 height 289
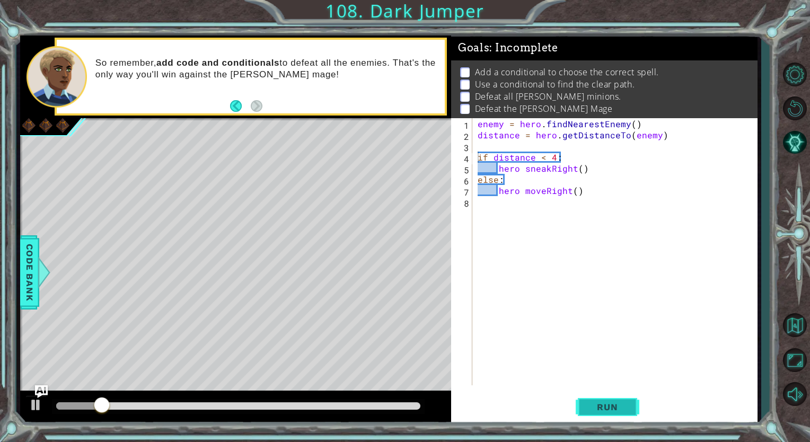
click at [585, 411] on button "Run" at bounding box center [608, 407] width 64 height 31
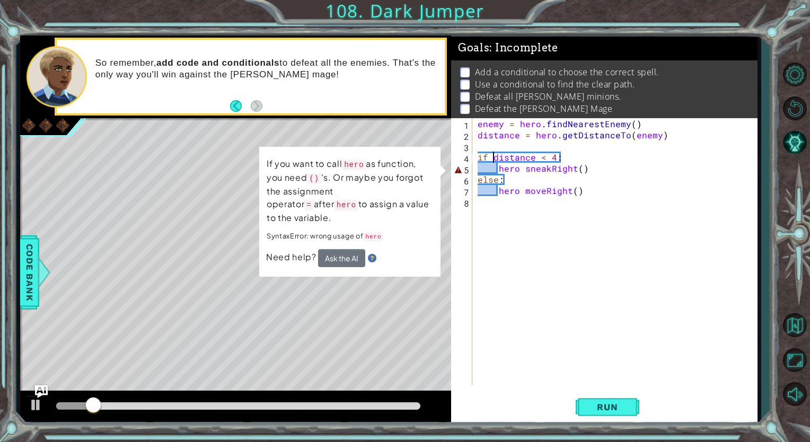
click at [491, 162] on div "enemy = hero . findNearestEnemy ( ) distance = hero . getDistanceTo ( enemy ) i…" at bounding box center [617, 262] width 284 height 289
click at [521, 170] on div "enemy = hero . findNearestEnemy ( ) distance = hero . getDistanceTo ( enemy ) i…" at bounding box center [617, 262] width 284 height 289
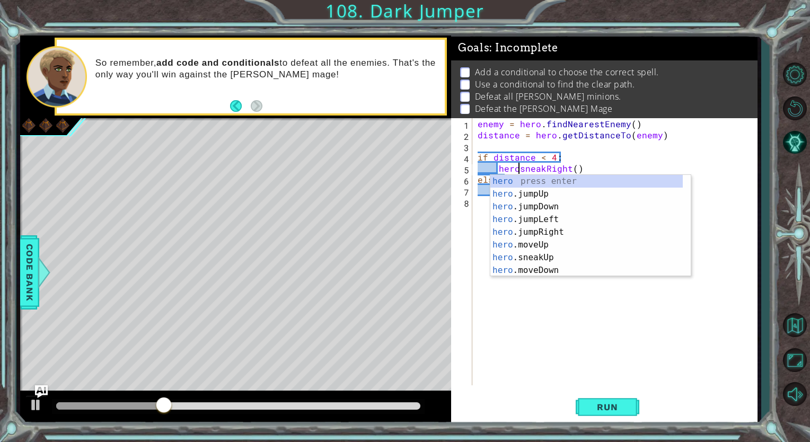
type textarea "hero.sneakRight()"
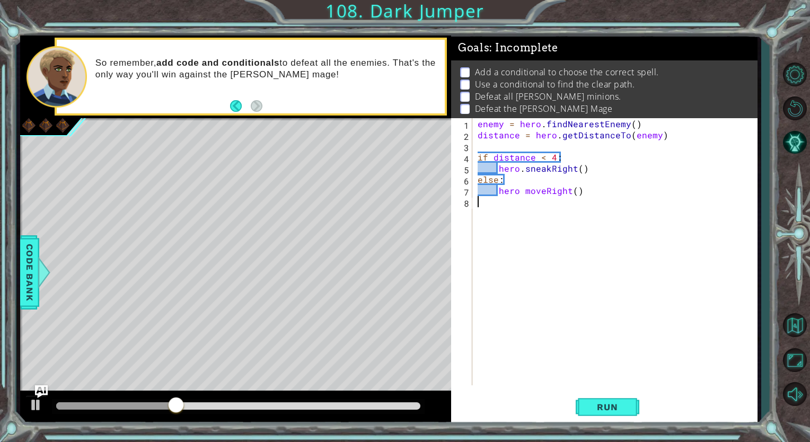
scroll to position [0, 0]
click at [522, 193] on div "enemy = hero . findNearestEnemy ( ) distance = hero . getDistanceTo ( enemy ) i…" at bounding box center [617, 262] width 284 height 289
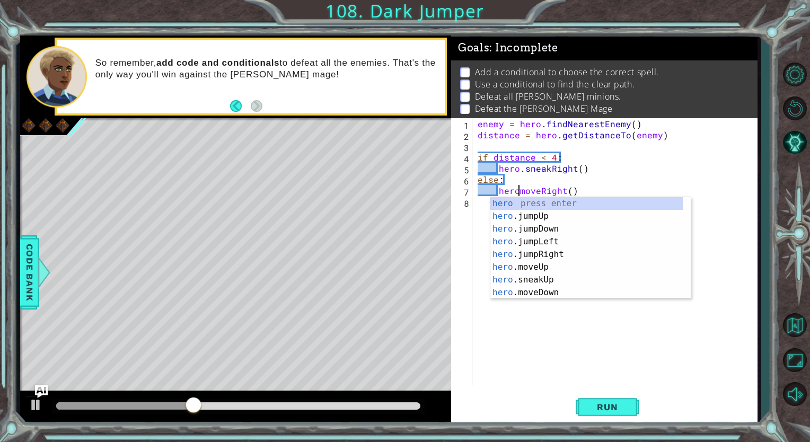
scroll to position [0, 4]
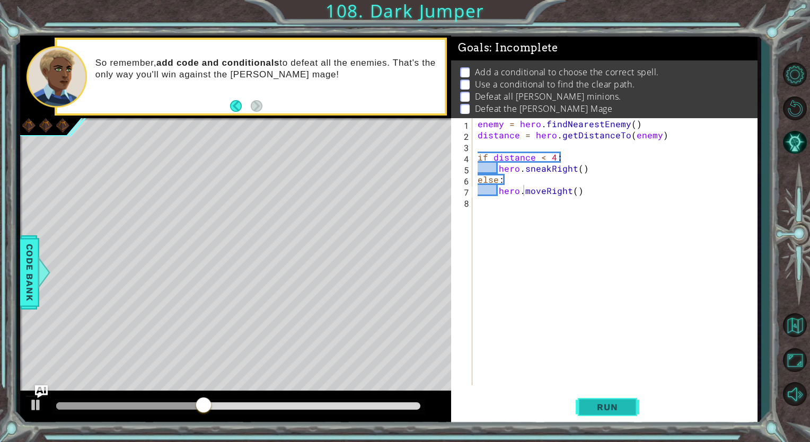
click at [609, 398] on button "Run" at bounding box center [608, 407] width 64 height 31
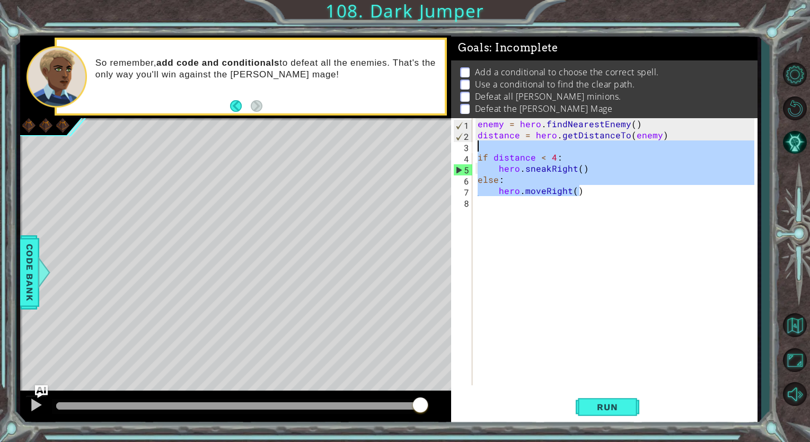
drag, startPoint x: 595, startPoint y: 188, endPoint x: 460, endPoint y: 148, distance: 141.0
click at [460, 148] on div "hero.moveRight() 1 2 3 4 5 6 7 8 enemy = hero . findNearestEnemy ( ) distance =…" at bounding box center [602, 251] width 303 height 267
type textarea "if distance < 4:"
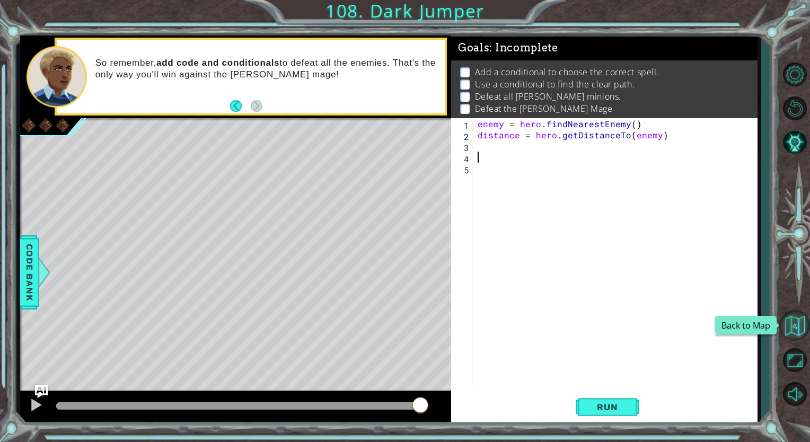
click at [798, 334] on button "Back to Map" at bounding box center [794, 325] width 31 height 31
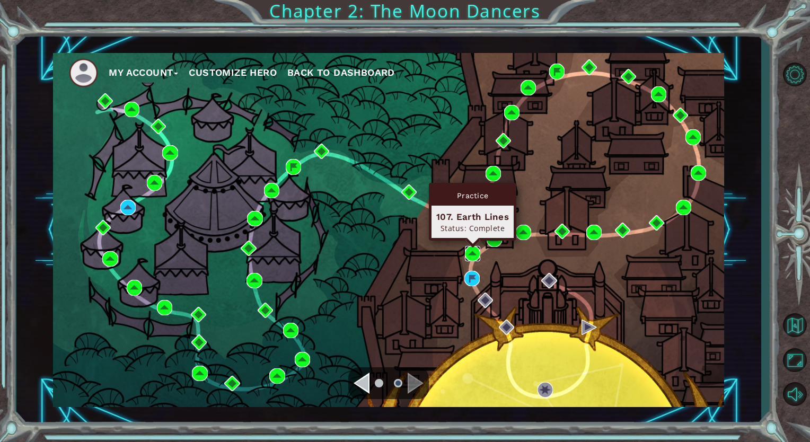
click at [474, 250] on img at bounding box center [472, 253] width 15 height 15
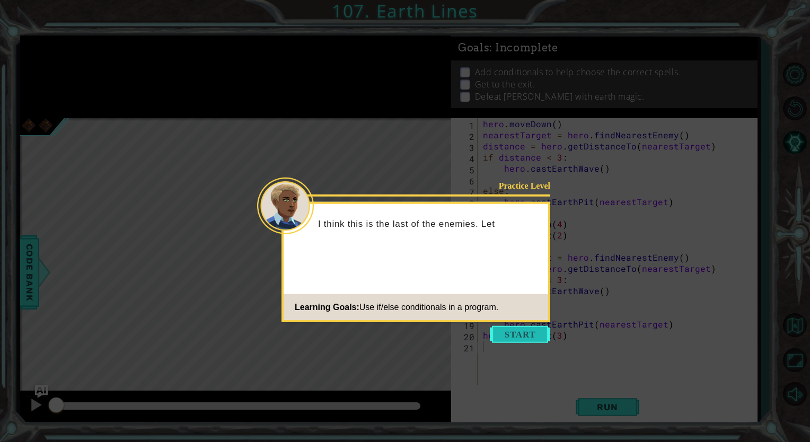
click at [503, 331] on button "Start" at bounding box center [520, 334] width 60 height 17
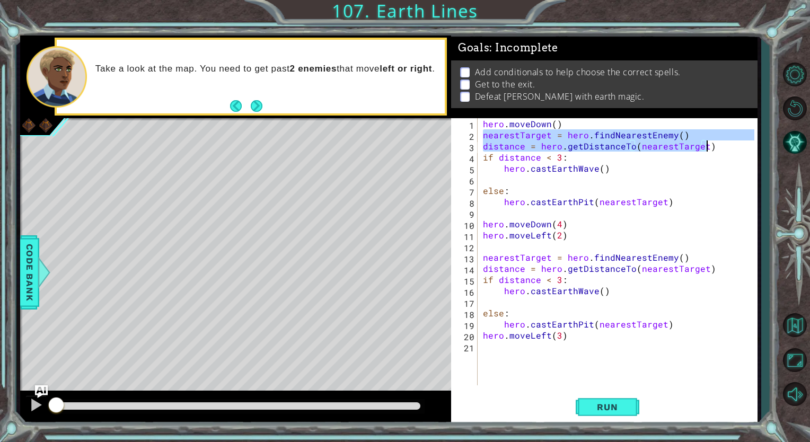
drag, startPoint x: 482, startPoint y: 135, endPoint x: 726, endPoint y: 146, distance: 243.6
click at [726, 146] on div "hero . [GEOGRAPHIC_DATA] ( ) nearestTarget = hero . findNearestEnemy ( ) distan…" at bounding box center [620, 262] width 279 height 289
click at [622, 404] on span "Run" at bounding box center [607, 407] width 42 height 11
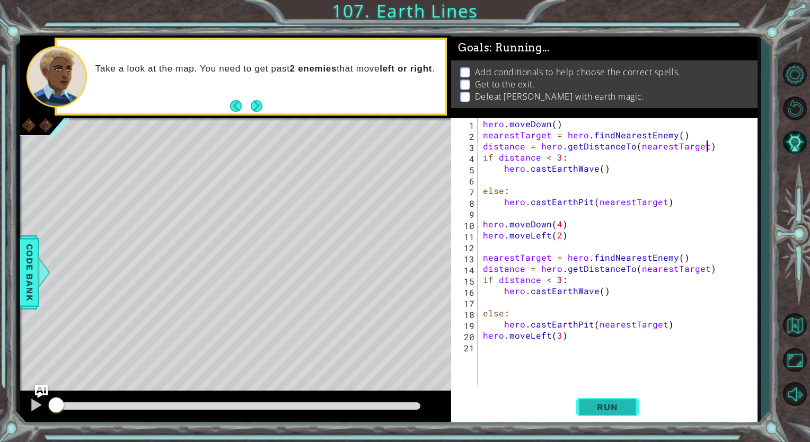
type textarea "distance = hero.getDistanceTo(nearestTarget)"
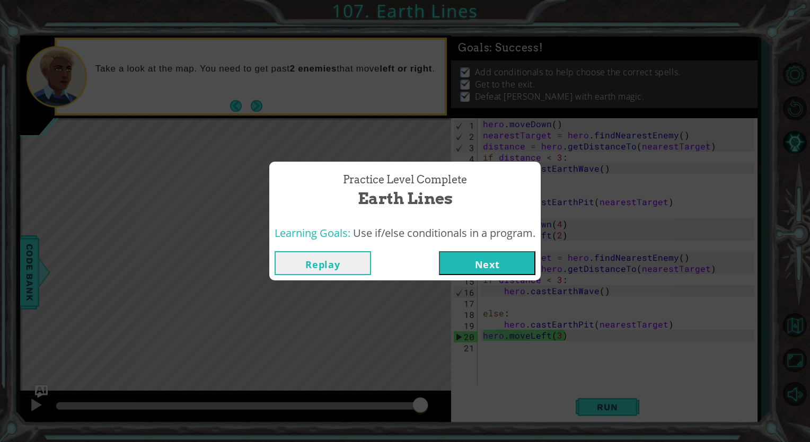
click at [514, 251] on div "Replay Next" at bounding box center [404, 263] width 271 height 34
click at [498, 260] on button "Next" at bounding box center [487, 263] width 96 height 24
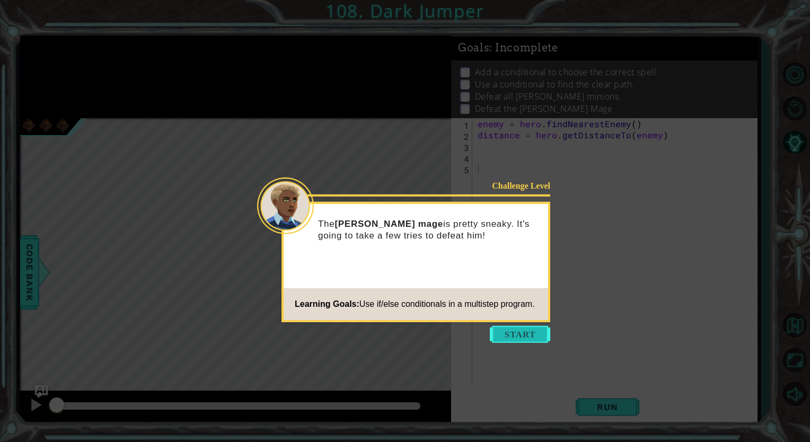
click at [522, 332] on button "Start" at bounding box center [520, 334] width 60 height 17
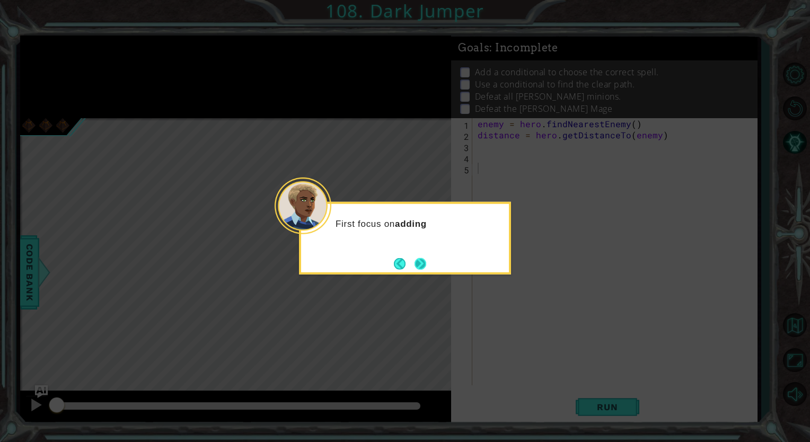
click at [416, 261] on button "Next" at bounding box center [420, 264] width 12 height 12
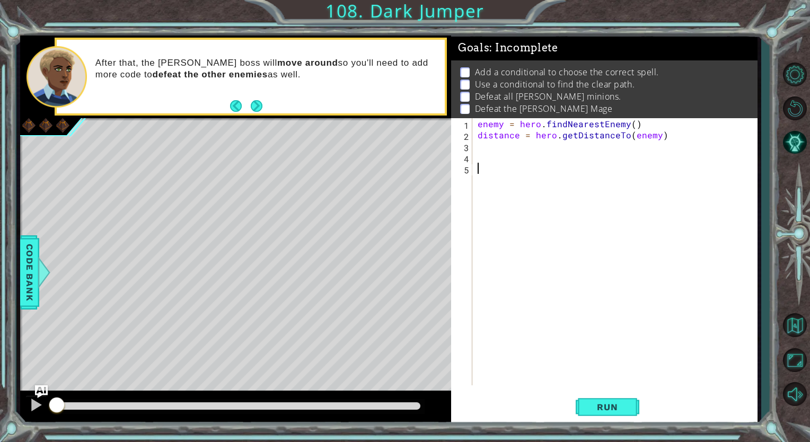
click at [528, 164] on div "enemy = hero . findNearestEnemy ( ) distance = hero . getDistanceTo ( enemy )" at bounding box center [617, 262] width 284 height 289
click at [518, 156] on div "enemy = hero . findNearestEnemy ( ) distance = hero . getDistanceTo ( enemy )" at bounding box center [617, 262] width 284 height 289
paste textarea "distance = hero.getDistanceTo(nearestTarget)"
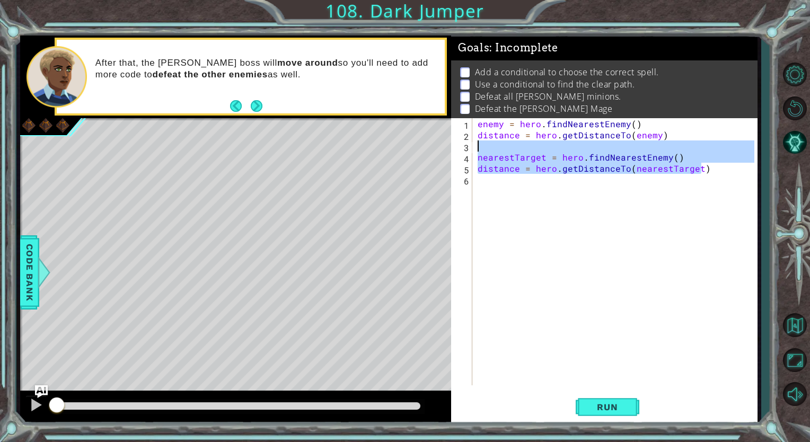
click at [428, 153] on div "1 ההההההההההההההההההההההההההההההההההההההההההההההההההההההההההההההההההההההההההההה…" at bounding box center [389, 230] width 738 height 389
type textarea "nearestTarget = hero.findNearestEnemy() distance = hero.getDistanceTo(nearestTa…"
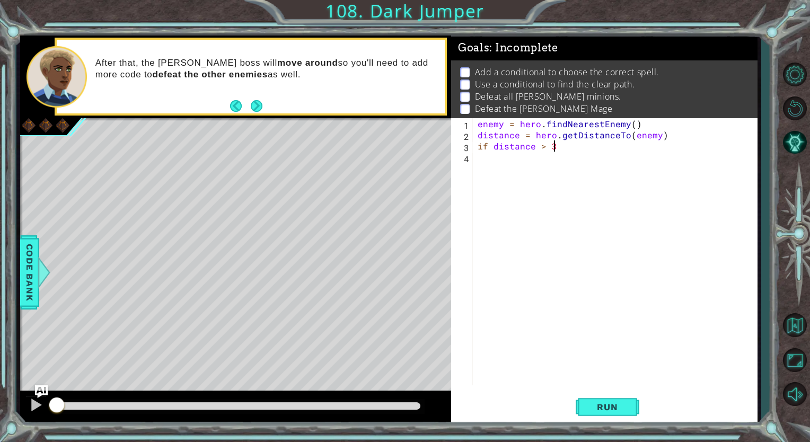
scroll to position [0, 4]
type textarea "if distance > 3:"
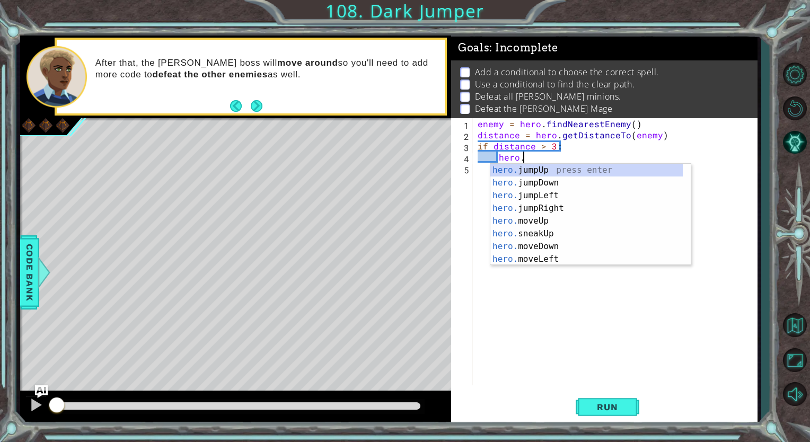
scroll to position [0, 2]
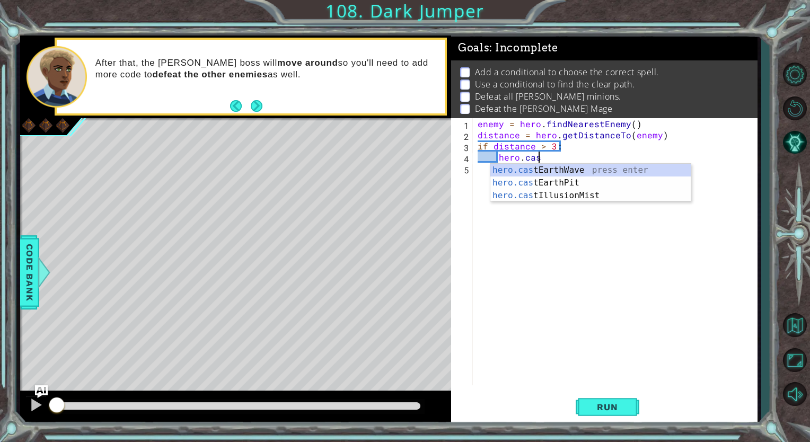
type textarea "hero.cast"
click at [551, 171] on div "hero.cast EarthWave press enter hero.cast EarthPit press enter hero.cast Illusi…" at bounding box center [590, 196] width 200 height 64
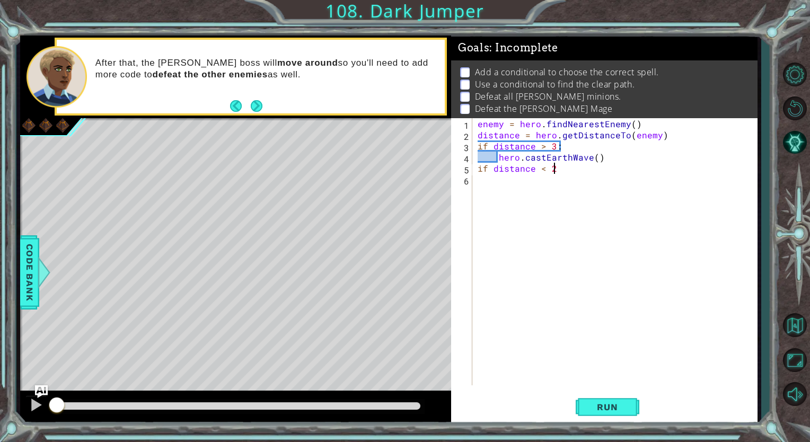
scroll to position [0, 4]
type textarea "if distance < 2:"
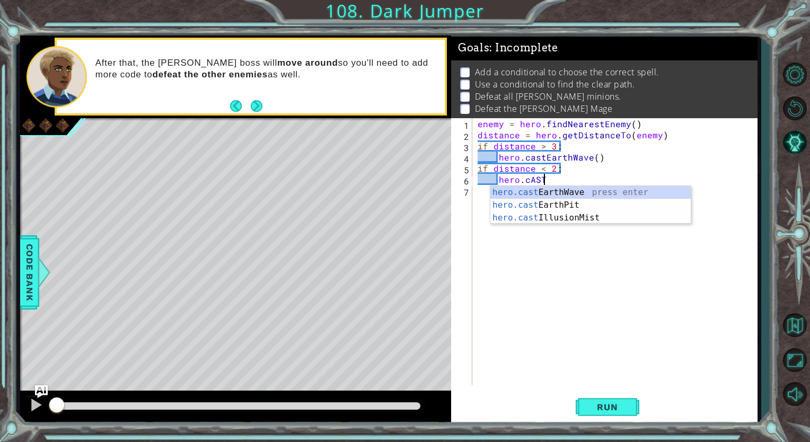
scroll to position [0, 3]
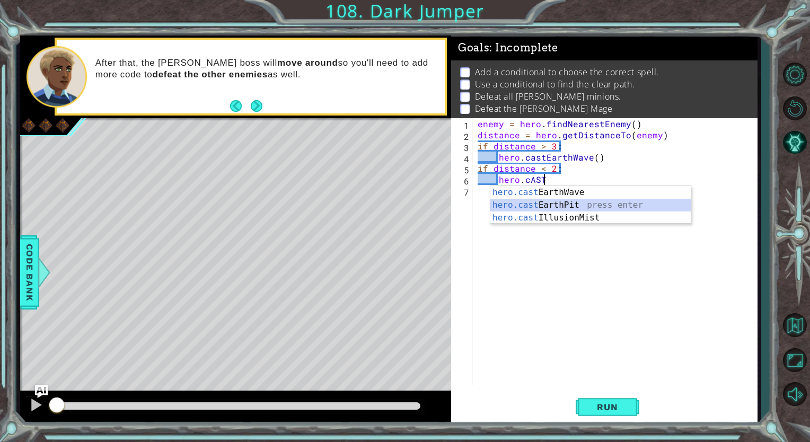
click at [573, 209] on div "hero.cast EarthWave press enter hero.cast EarthPit press enter hero.cast Illusi…" at bounding box center [590, 218] width 200 height 64
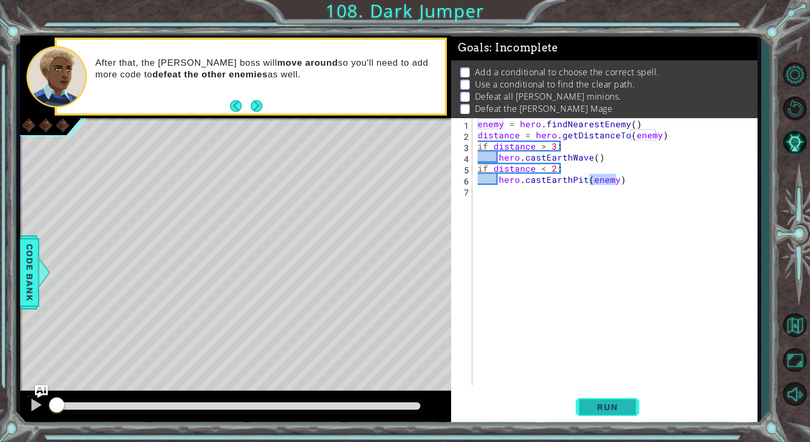
click at [608, 414] on button "Run" at bounding box center [608, 407] width 64 height 31
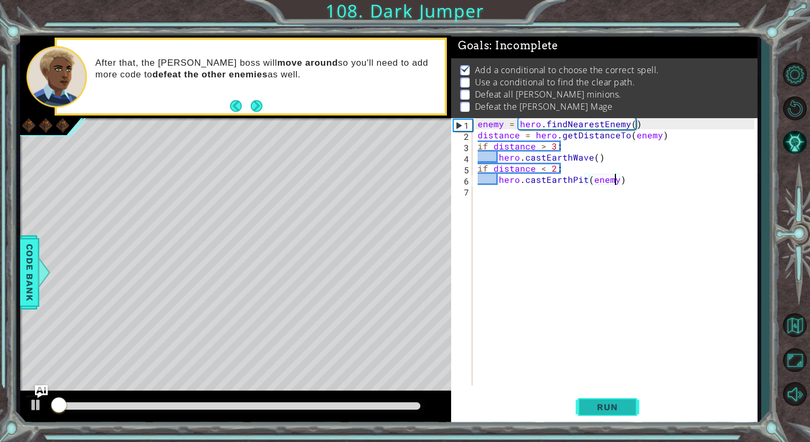
scroll to position [8, 0]
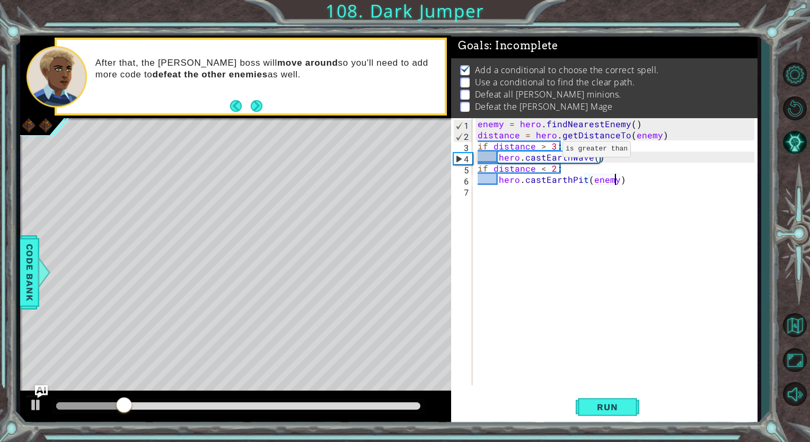
click at [544, 152] on div "enemy = hero . findNearestEnemy ( ) distance = hero . getDistanceTo ( enemy ) i…" at bounding box center [617, 262] width 284 height 289
click at [542, 166] on div "enemy = hero . findNearestEnemy ( ) distance = hero . getDistanceTo ( enemy ) i…" at bounding box center [617, 262] width 284 height 289
type textarea "if distance > 2:"
click at [611, 410] on span "Run" at bounding box center [607, 407] width 42 height 11
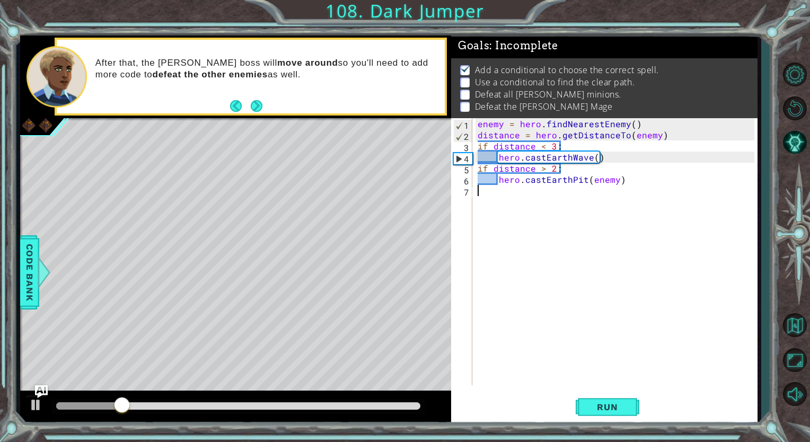
click at [524, 210] on div "enemy = hero . findNearestEnemy ( ) distance = hero . getDistanceTo ( enemy ) i…" at bounding box center [617, 262] width 284 height 289
type textarea "I"
type textarea "hero.moveUp(2)"
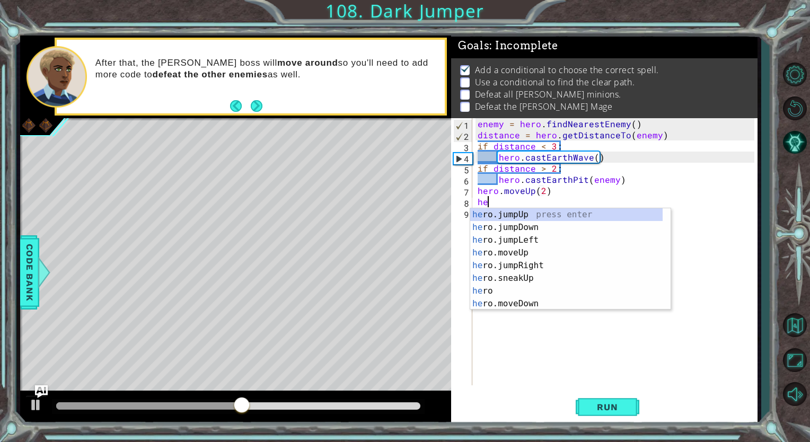
scroll to position [0, 0]
type textarea "h"
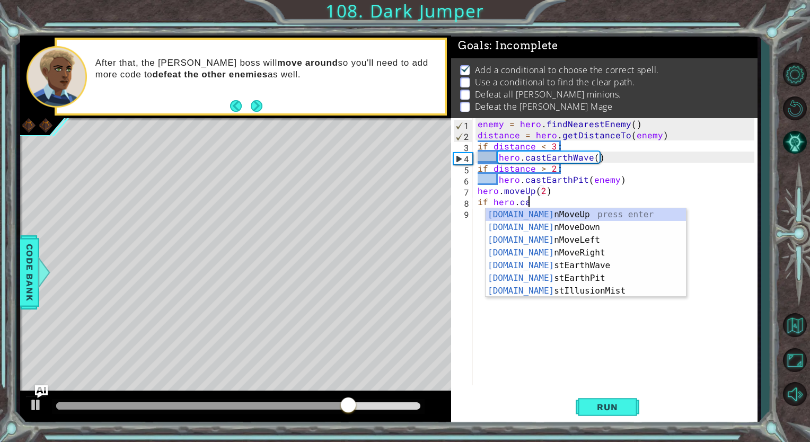
scroll to position [0, 2]
click at [558, 217] on div "[DOMAIN_NAME] nMoveUp press enter [DOMAIN_NAME] nMoveDown press enter [DOMAIN_N…" at bounding box center [585, 265] width 200 height 114
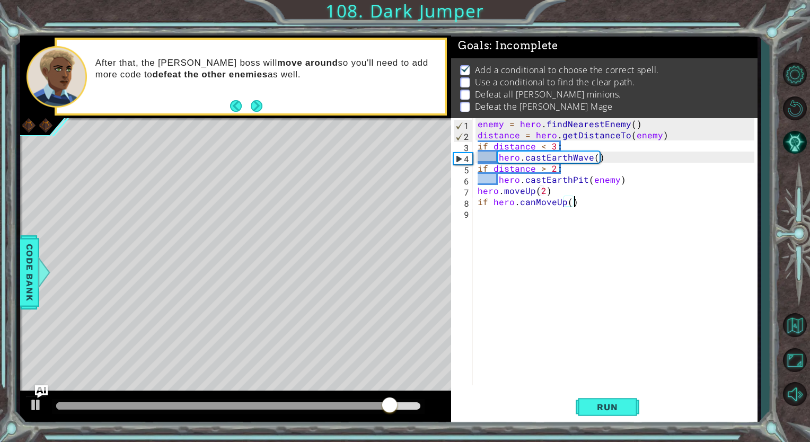
type textarea "if hero.canMoveUp():"
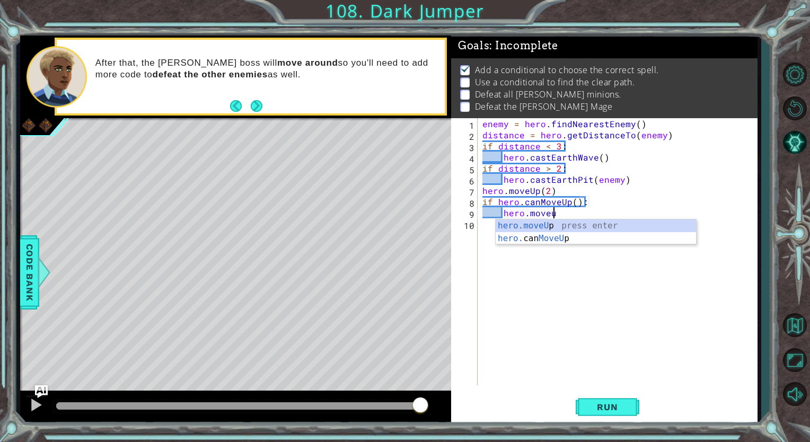
scroll to position [0, 4]
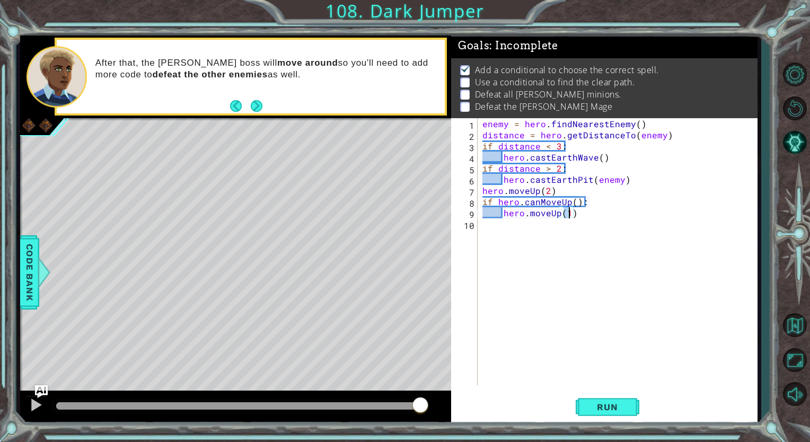
type textarea "hero.moveUp(2)"
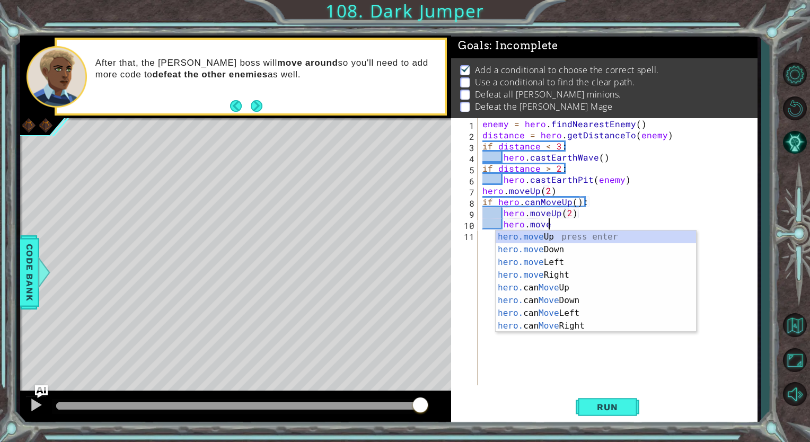
scroll to position [0, 3]
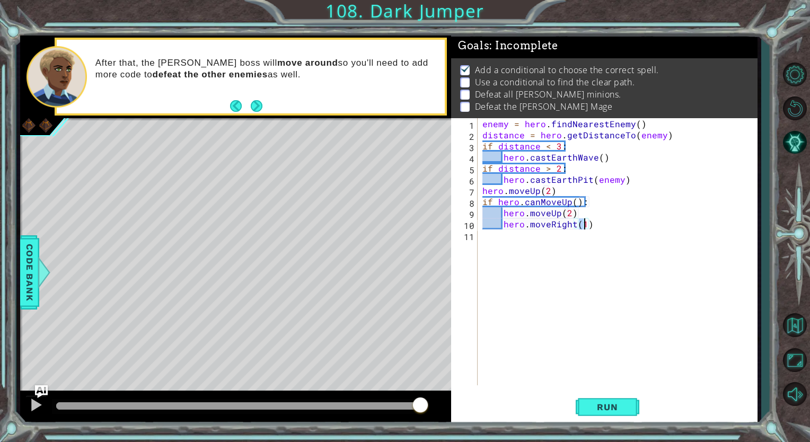
type textarea "hero.moveRight(2)"
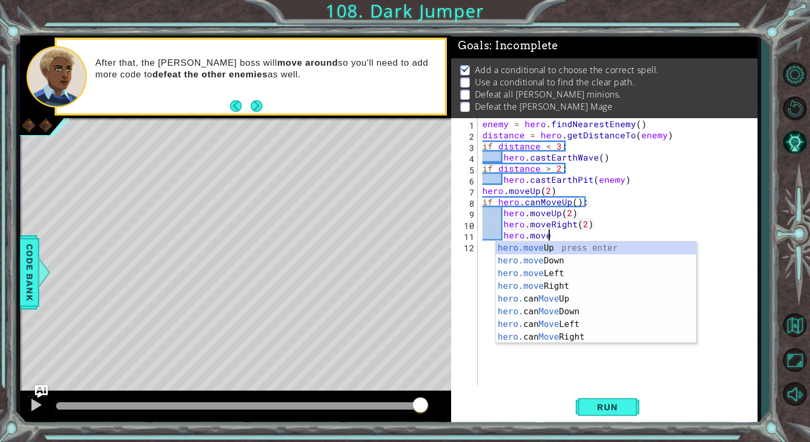
type textarea "hero.moveUp(1)"
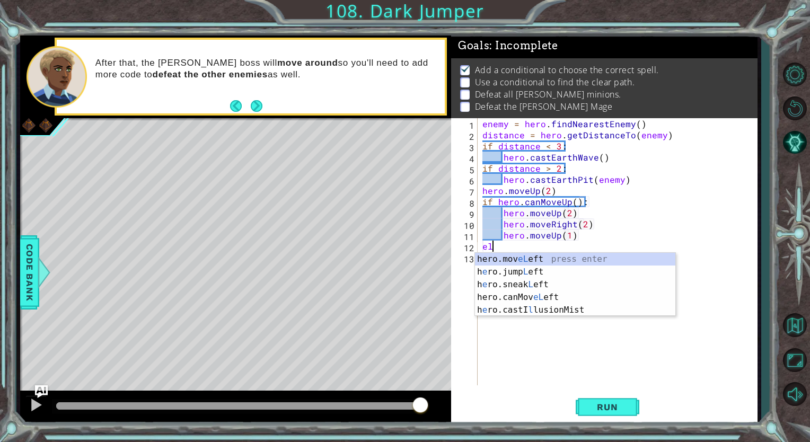
scroll to position [0, 0]
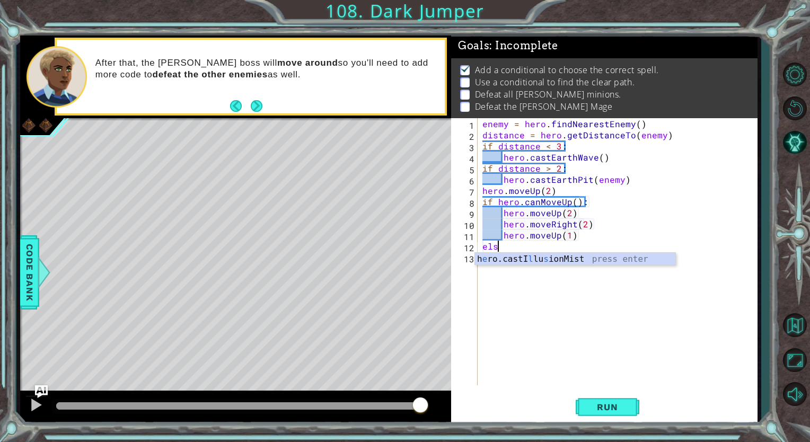
type textarea "else"
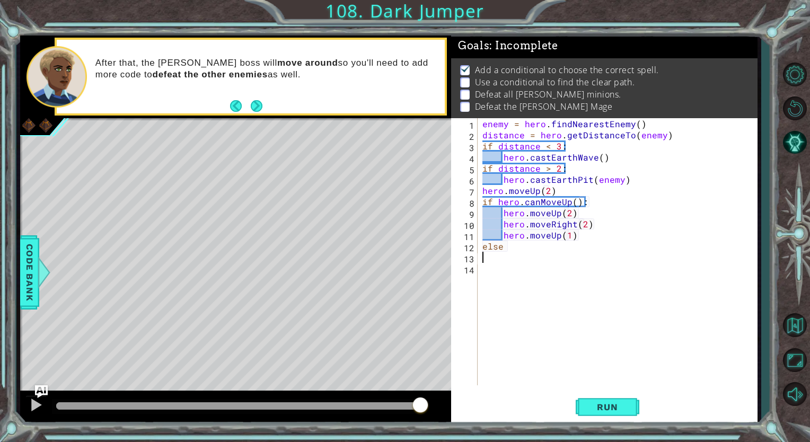
type textarea "else"
type textarea "else:"
type textarea "e"
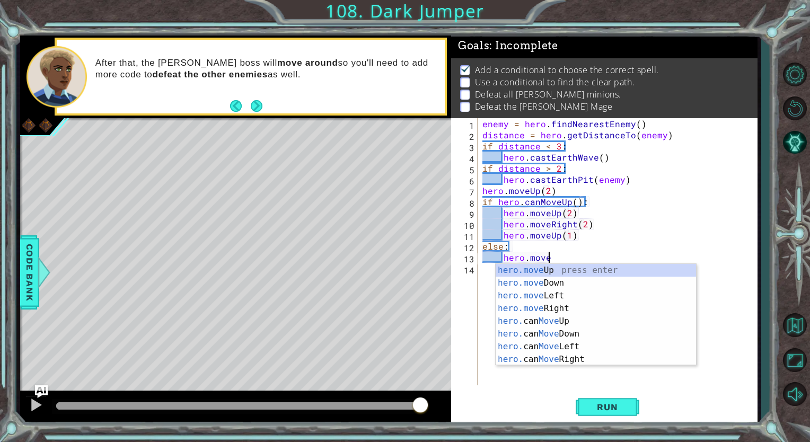
scroll to position [0, 4]
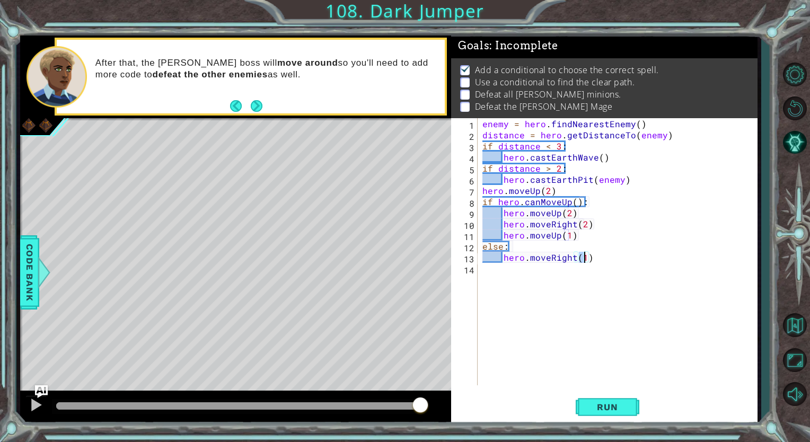
type textarea "hero.moveRight(2)"
type textarea "hero.moveUp(3)"
click at [618, 404] on span "Run" at bounding box center [607, 407] width 42 height 11
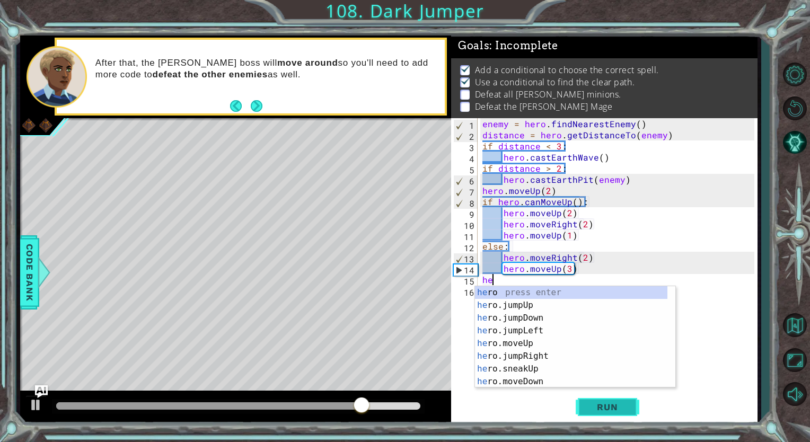
scroll to position [0, 0]
type textarea "h"
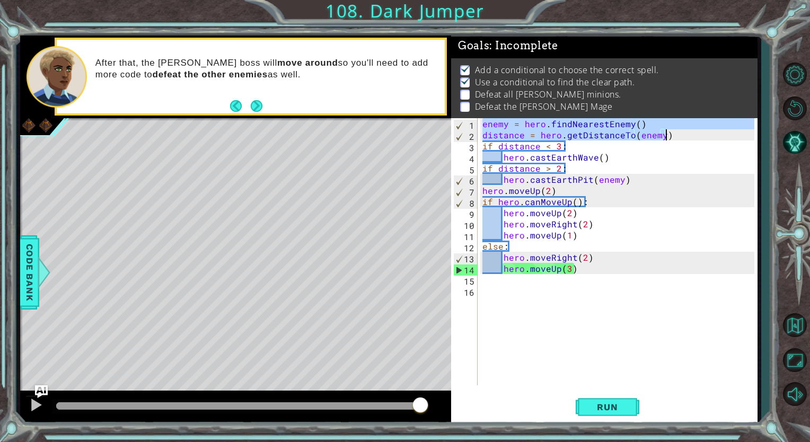
drag, startPoint x: 483, startPoint y: 124, endPoint x: 727, endPoint y: 137, distance: 244.1
click at [727, 137] on div "enemy = hero . findNearestEnemy ( ) distance = hero . getDistanceTo ( enemy ) i…" at bounding box center [619, 262] width 279 height 289
type textarea "enemy = hero.findNearestEnemy() distance = hero.getDistanceTo(enemy)"
click at [583, 285] on div "enemy = hero . findNearestEnemy ( ) distance = hero . getDistanceTo ( enemy ) i…" at bounding box center [619, 262] width 279 height 289
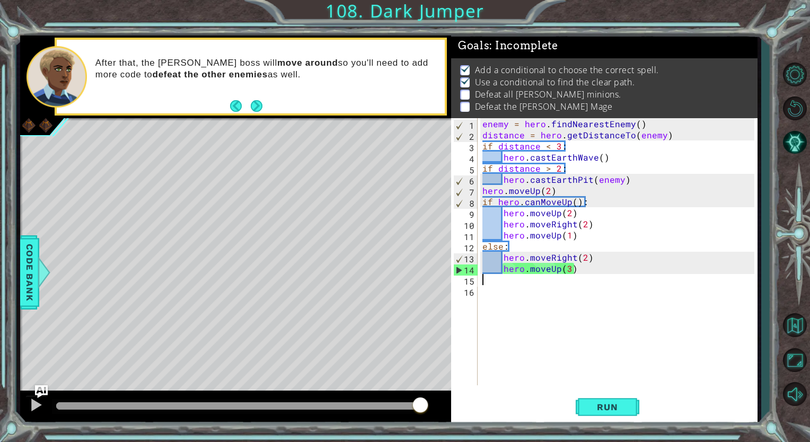
paste textarea "distance = hero.getDistanceTo(enemy)"
type textarea "distance = hero.getDistanceTo(enemy)"
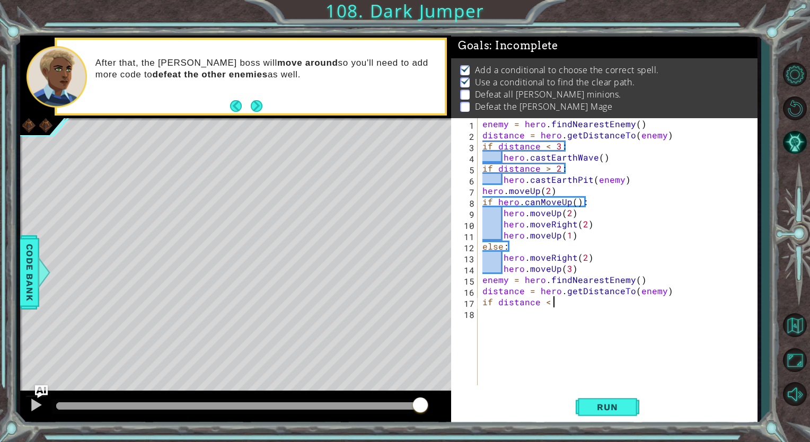
scroll to position [0, 4]
type textarea "if distance < 3:"
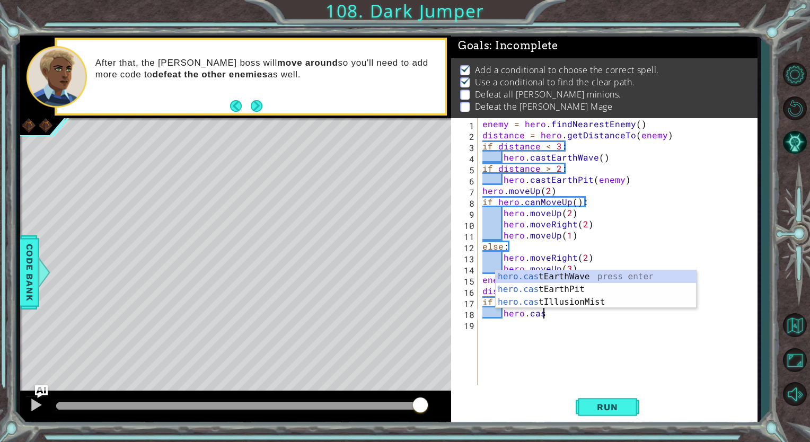
type textarea "hero.cast"
click at [592, 281] on div "hero.cast EarthWave press enter hero.cast EarthPit press enter hero.cast Illusi…" at bounding box center [596, 302] width 200 height 64
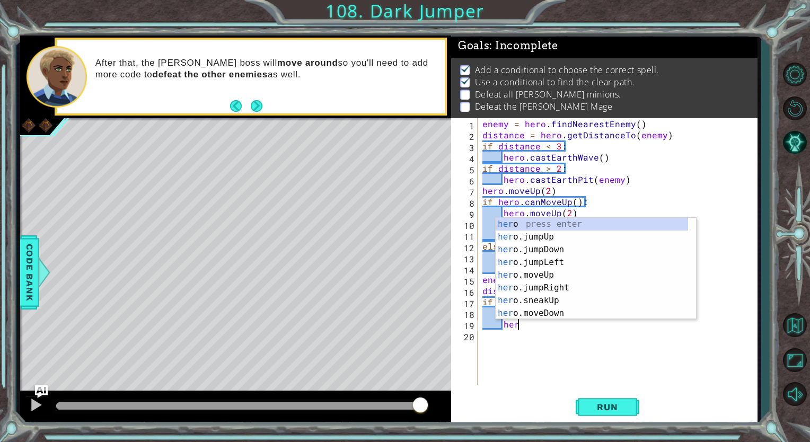
scroll to position [0, 2]
type textarea "h"
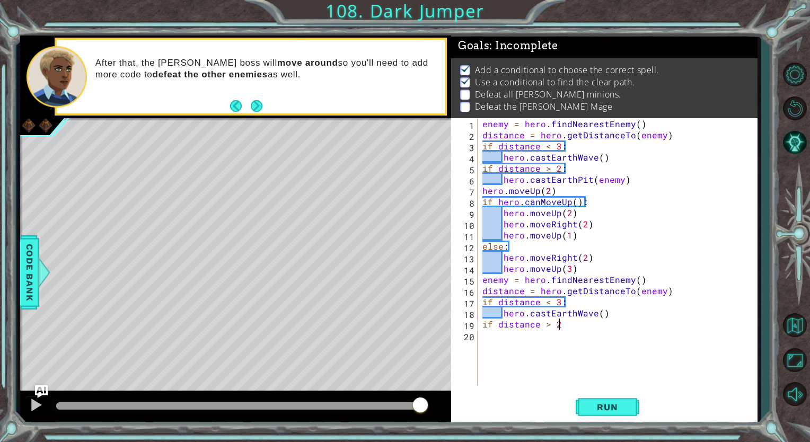
scroll to position [0, 4]
type textarea "if distance > 2:"
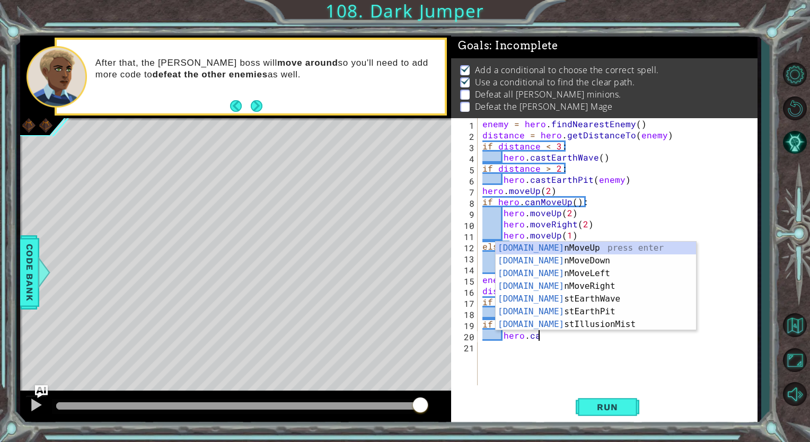
scroll to position [0, 3]
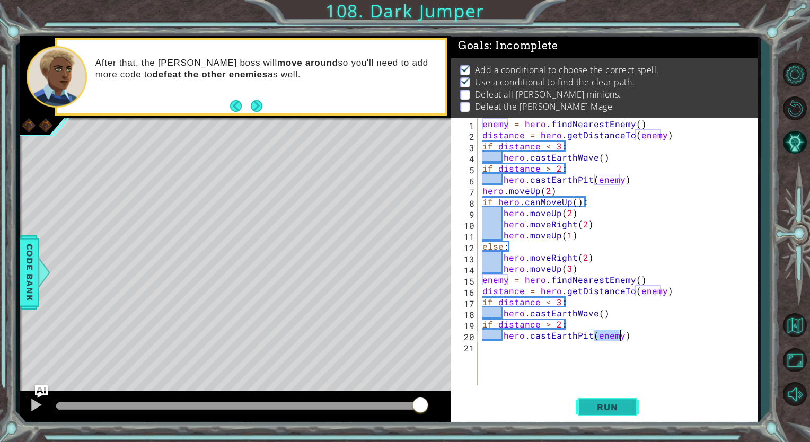
type textarea "hero.castEarthPit(enemy)"
click at [594, 407] on span "Run" at bounding box center [607, 407] width 42 height 11
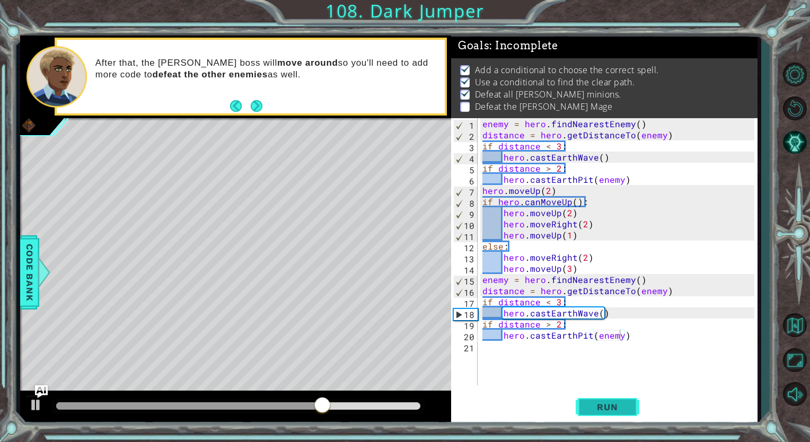
click at [616, 404] on span "Run" at bounding box center [607, 407] width 42 height 11
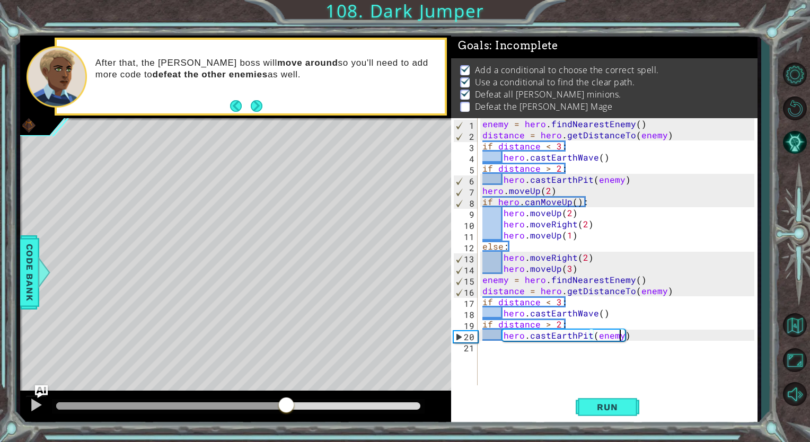
click at [286, 403] on div at bounding box center [238, 405] width 364 height 7
click at [237, 404] on div at bounding box center [146, 405] width 181 height 7
click at [623, 414] on button "Run" at bounding box center [608, 407] width 64 height 31
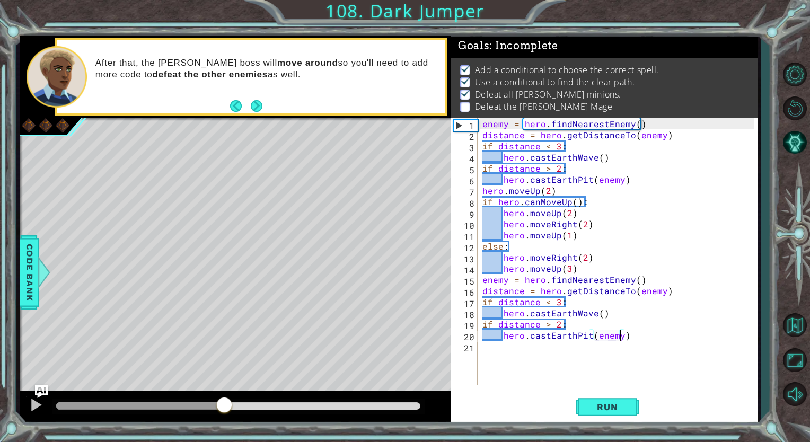
click at [224, 405] on div at bounding box center [238, 405] width 364 height 7
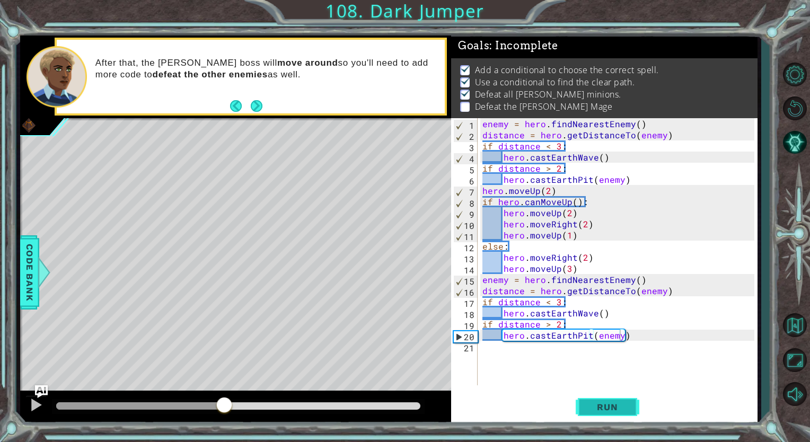
click at [590, 408] on span "Run" at bounding box center [607, 407] width 42 height 11
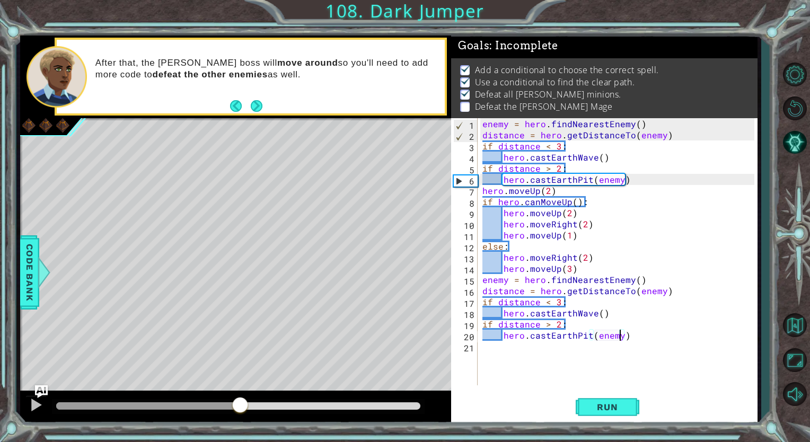
click at [240, 405] on div at bounding box center [238, 405] width 364 height 7
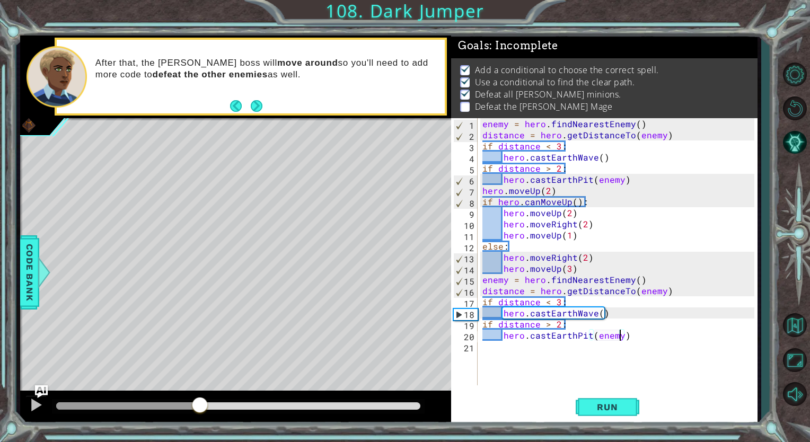
click at [199, 403] on div at bounding box center [128, 405] width 144 height 7
click at [30, 408] on div at bounding box center [36, 405] width 14 height 14
click at [602, 416] on button "Run" at bounding box center [608, 407] width 64 height 31
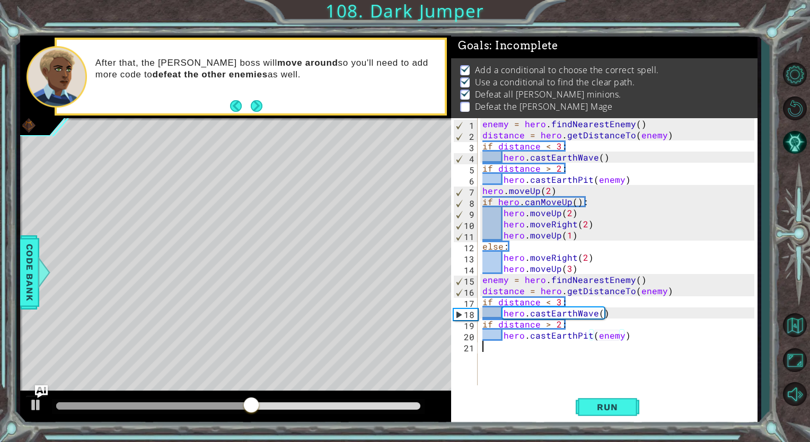
click at [648, 347] on div "enemy = hero . findNearestEnemy ( ) distance = hero . getDistanceTo ( enemy ) i…" at bounding box center [619, 262] width 279 height 289
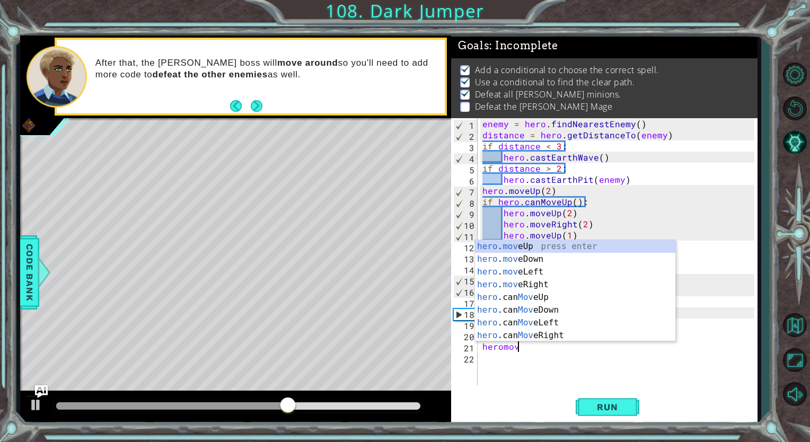
scroll to position [0, 2]
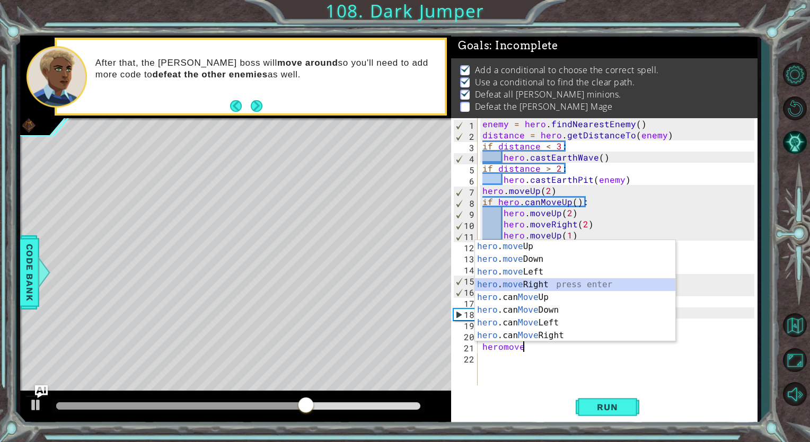
click at [606, 283] on div "hero . move Up press enter hero . move Down press enter hero . move Left press …" at bounding box center [575, 303] width 200 height 127
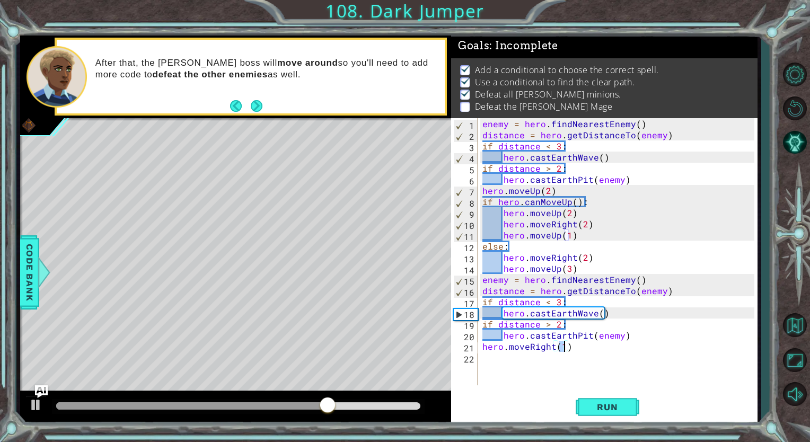
type textarea "hero.moveRight(4)"
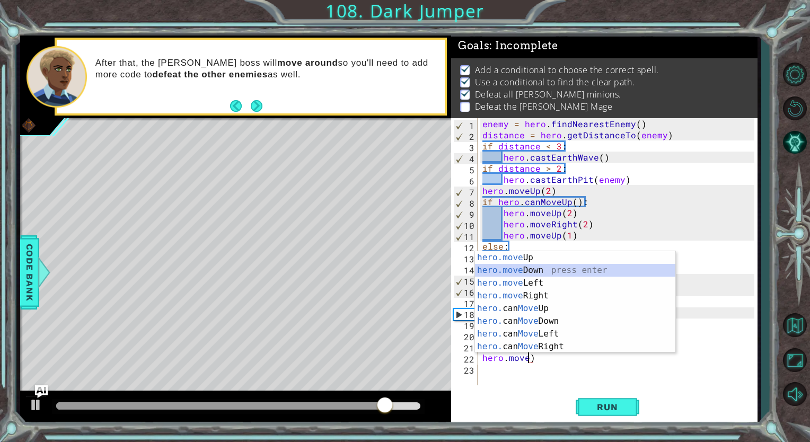
click at [598, 266] on div "hero.move Up press enter hero.move Down press enter hero.move Left press enter …" at bounding box center [575, 314] width 200 height 127
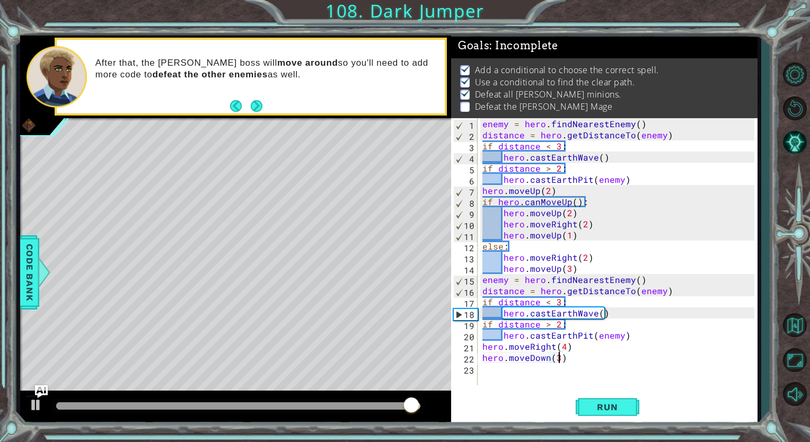
scroll to position [0, 4]
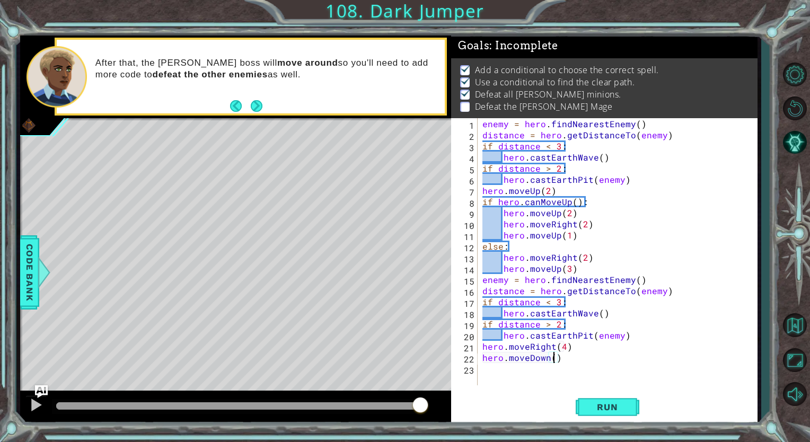
type textarea "hero.moveDown(2)"
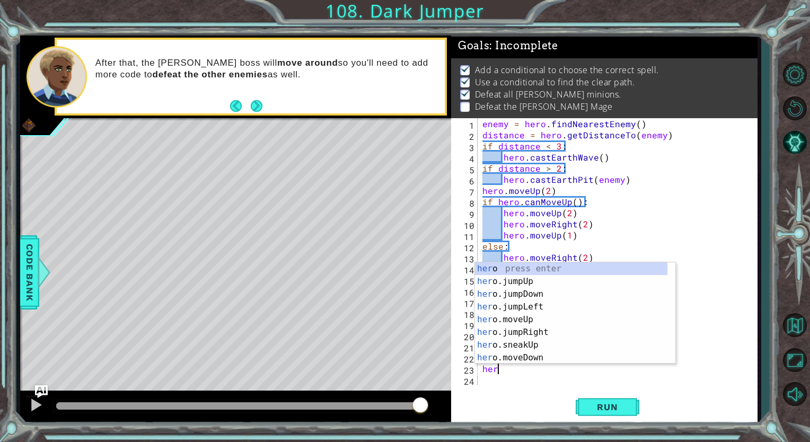
scroll to position [0, 0]
click at [519, 391] on div "hero 1 2 3 4 5 6 7 8 9 10 11 12 13 14 15 16 17 18 19 20 21 22 23 24 enemy = her…" at bounding box center [604, 271] width 306 height 306
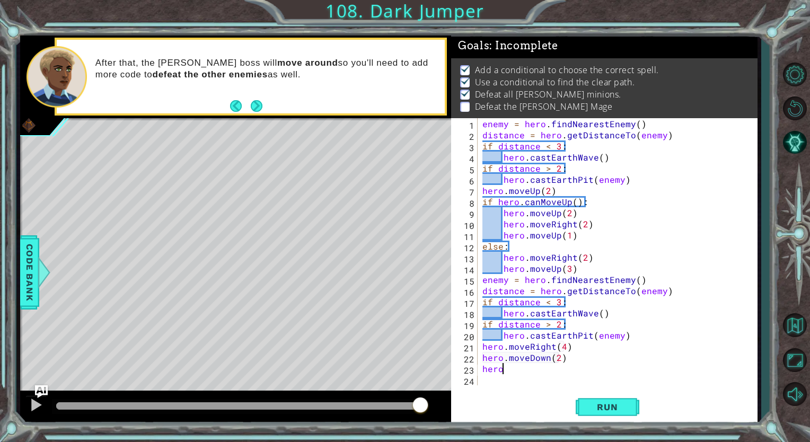
click at [539, 367] on div "enemy = hero . findNearestEnemy ( ) distance = hero . getDistanceTo ( enemy ) i…" at bounding box center [619, 262] width 279 height 289
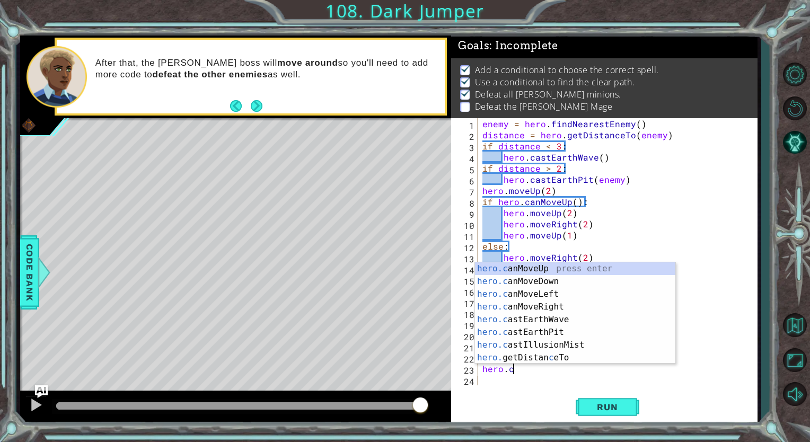
scroll to position [0, 2]
type textarea "hero.cas"
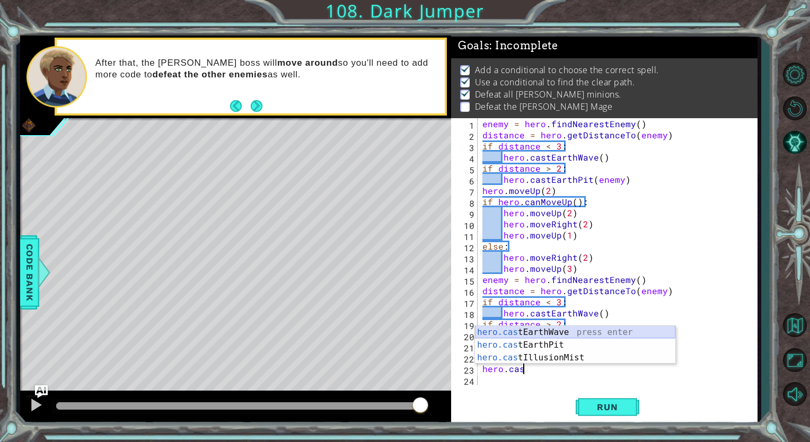
click at [530, 332] on div "hero.cas tEarthWave press enter hero.cas tEarthPit press enter hero.cas tIllusi…" at bounding box center [575, 358] width 200 height 64
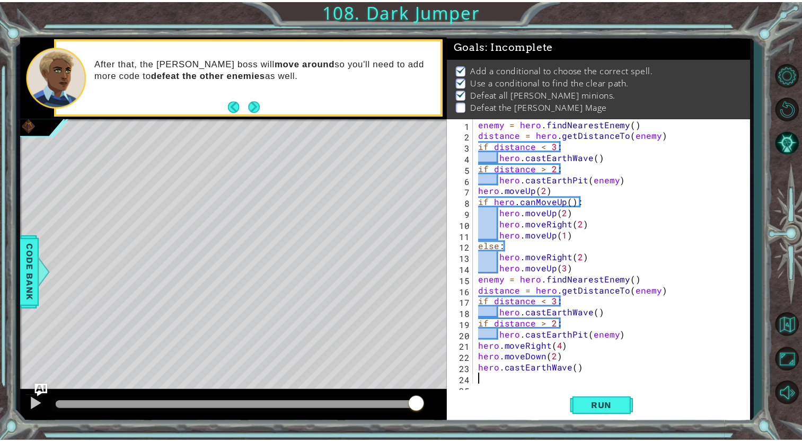
scroll to position [11, 0]
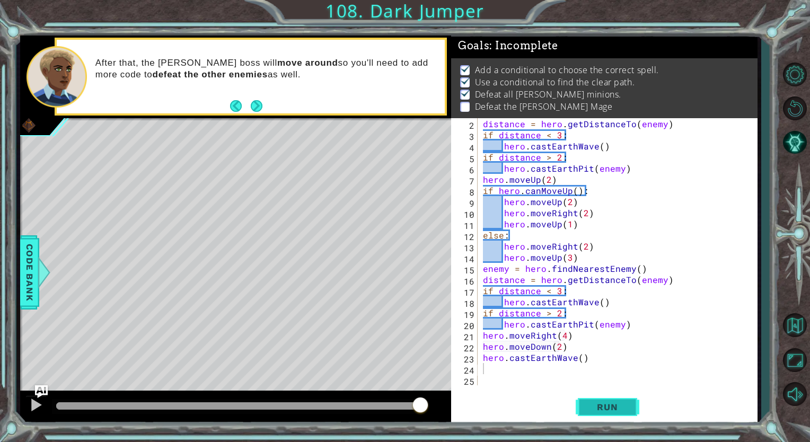
click at [581, 403] on button "Run" at bounding box center [608, 407] width 64 height 31
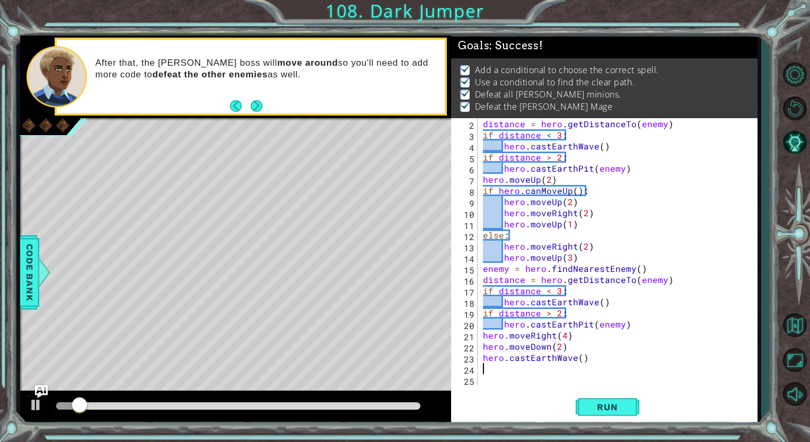
click at [378, 401] on div at bounding box center [238, 406] width 373 height 15
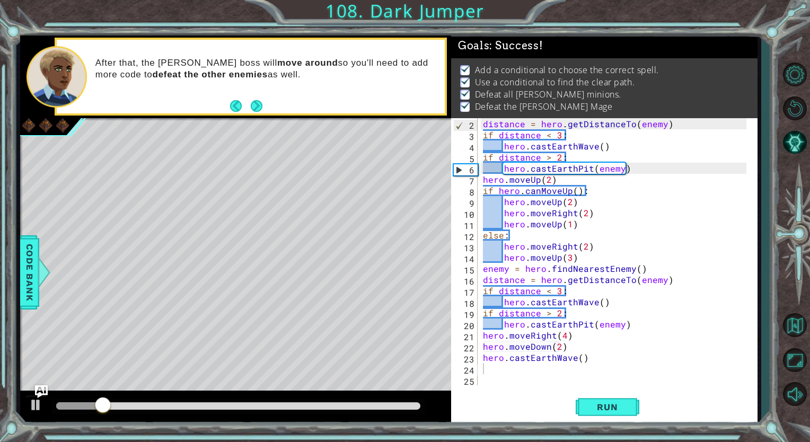
click at [378, 401] on div at bounding box center [238, 406] width 373 height 15
click at [384, 413] on div at bounding box center [238, 406] width 373 height 15
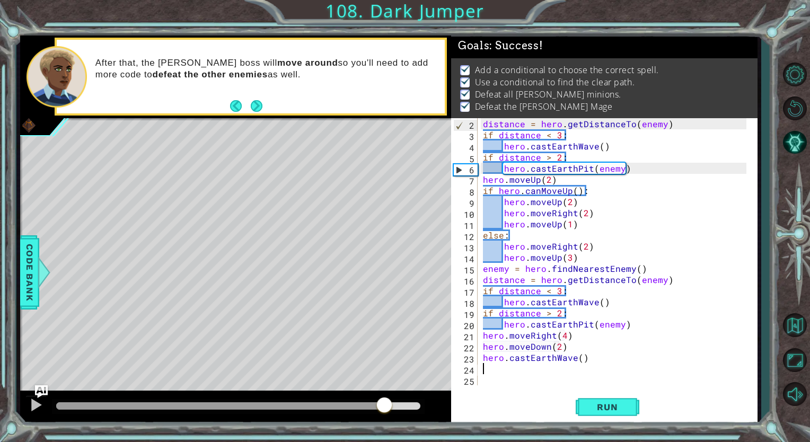
click at [384, 406] on div at bounding box center [238, 405] width 364 height 7
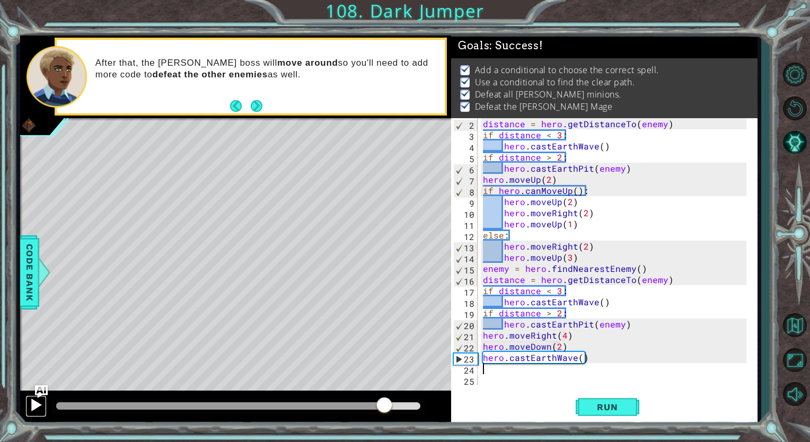
click at [41, 408] on div at bounding box center [36, 405] width 14 height 14
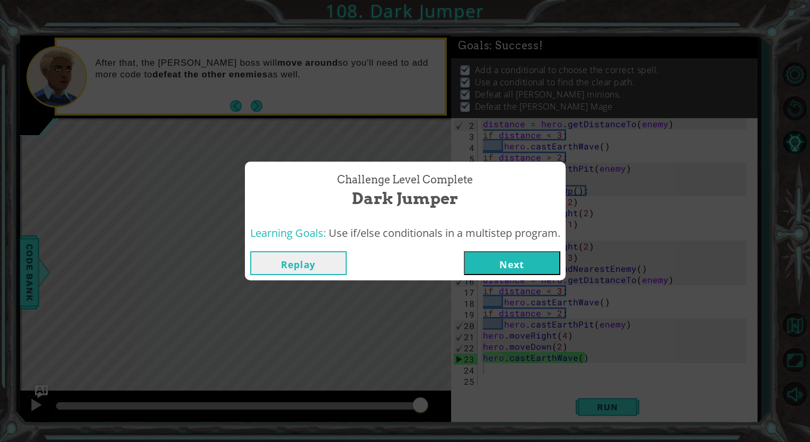
click at [522, 266] on button "Next" at bounding box center [512, 263] width 96 height 24
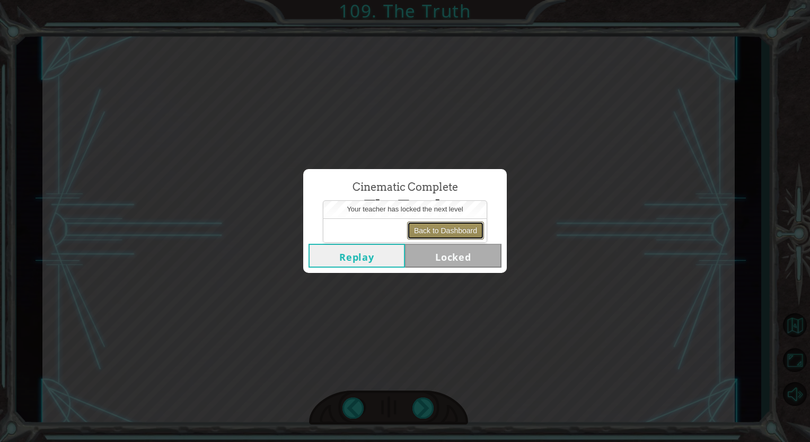
drag, startPoint x: 466, startPoint y: 228, endPoint x: 481, endPoint y: 241, distance: 19.2
click at [481, 241] on div "Back to Dashboard" at bounding box center [404, 230] width 163 height 24
click at [455, 218] on div "Back to Dashboard" at bounding box center [404, 230] width 163 height 24
click at [452, 230] on button "Back to Dashboard" at bounding box center [445, 231] width 77 height 18
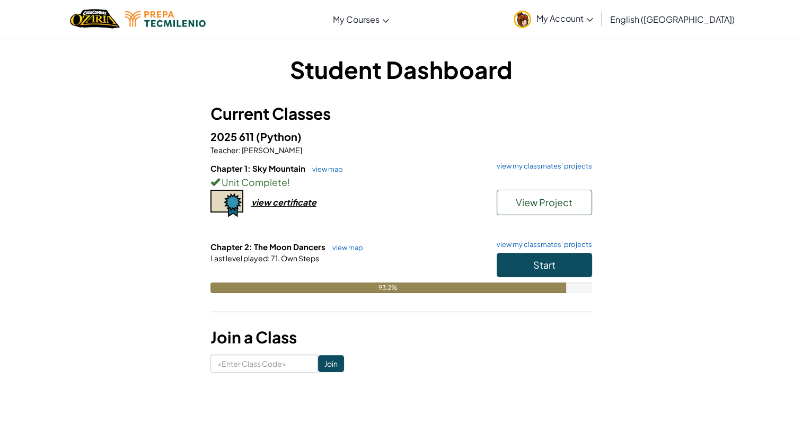
click at [729, 169] on div "Student Dashboard Current Classes 2025 611 (Python) Teacher : [PERSON_NAME] Cha…" at bounding box center [401, 212] width 802 height 351
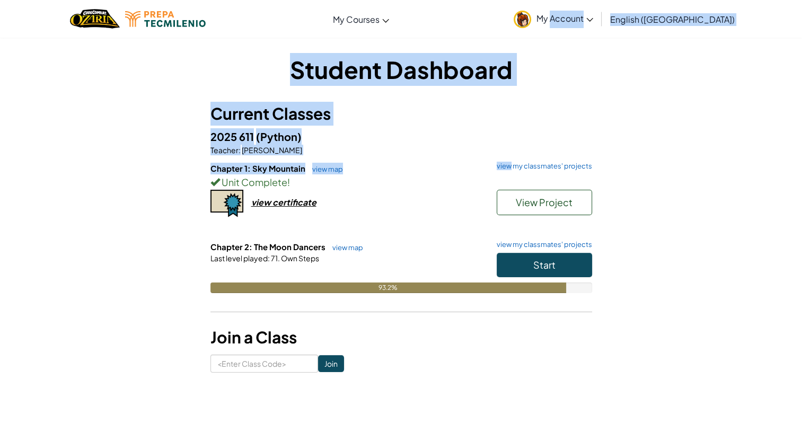
drag, startPoint x: 729, startPoint y: 169, endPoint x: 630, endPoint y: 23, distance: 176.6
click at [593, 23] on span "My Account" at bounding box center [564, 18] width 57 height 11
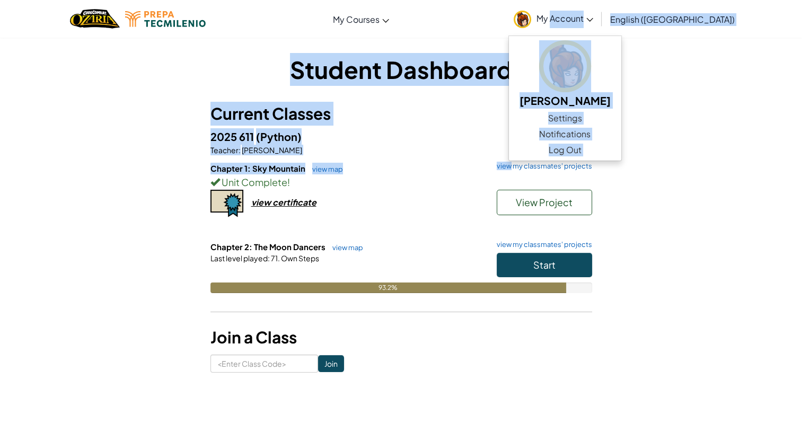
click at [708, 36] on div "Toggle navigation My Courses Ozaria Classroom CodeCombat Classroom AI League Es…" at bounding box center [400, 19] width 807 height 38
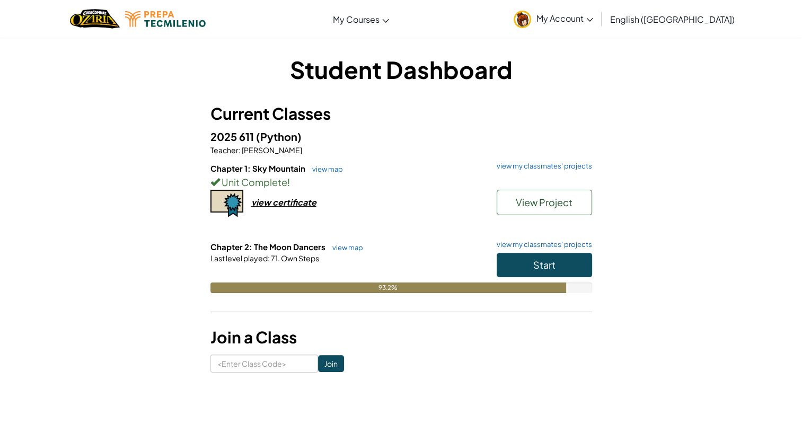
click at [598, 12] on link "My Account" at bounding box center [553, 18] width 90 height 33
